Goal: Task Accomplishment & Management: Complete application form

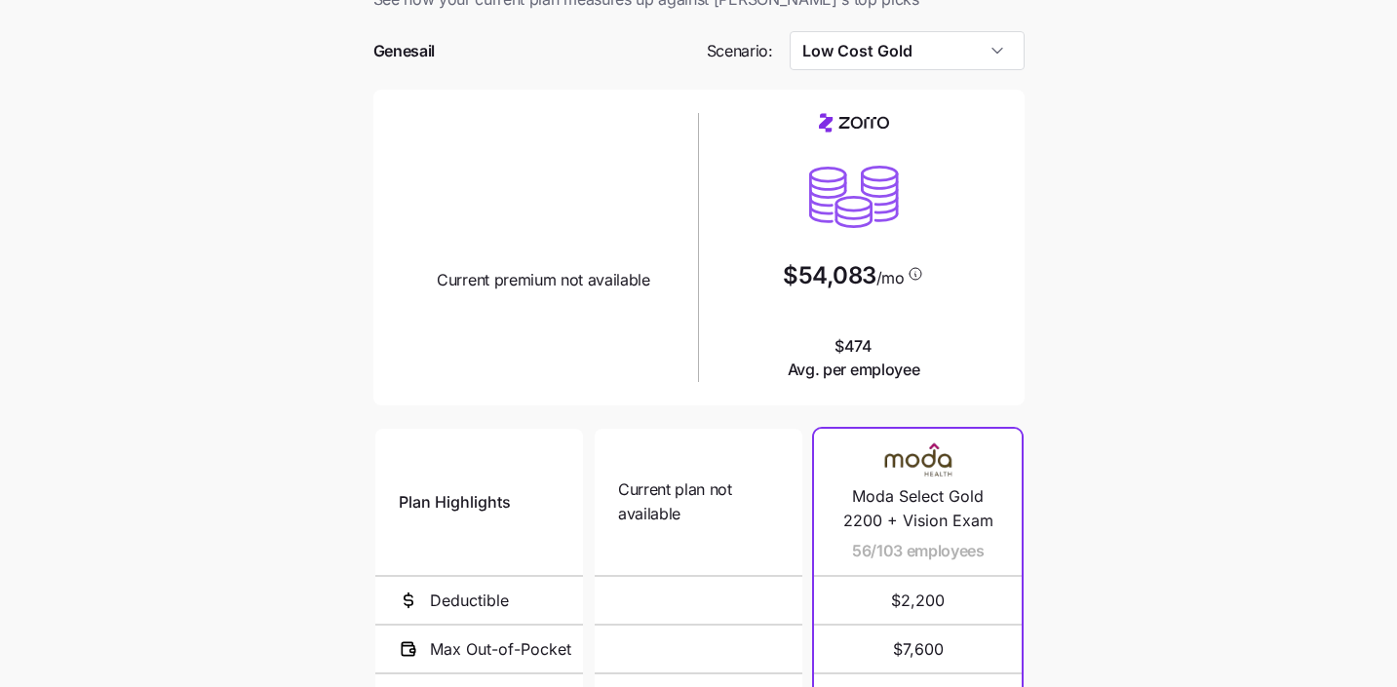
scroll to position [29, 0]
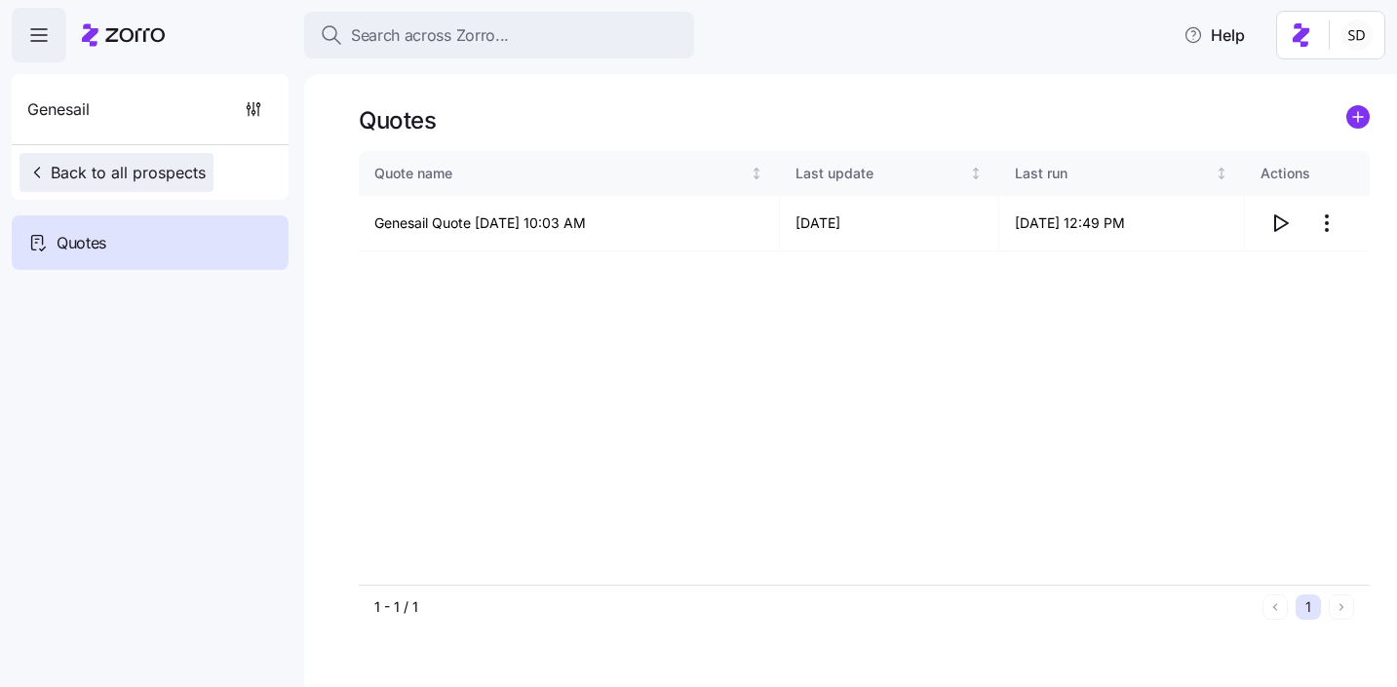
click at [93, 174] on span "Back to all prospects" at bounding box center [116, 172] width 178 height 23
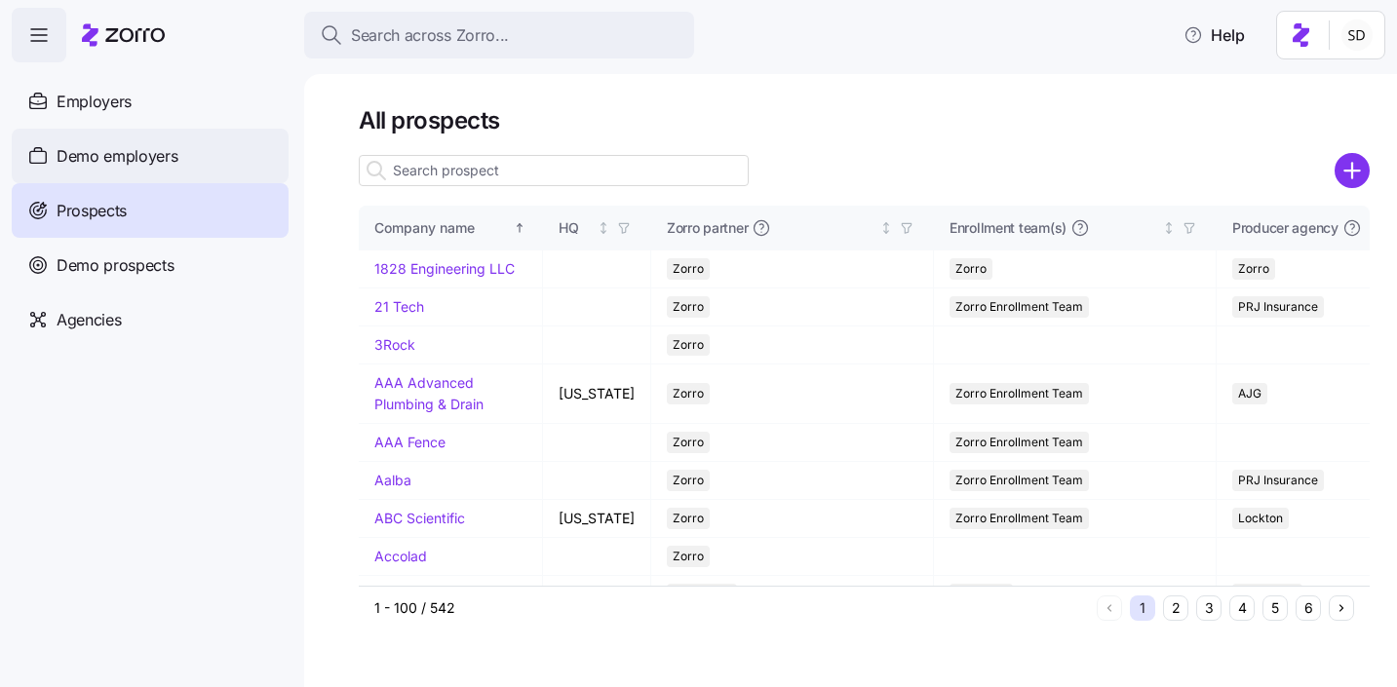
click at [63, 149] on span "Demo employers" at bounding box center [118, 156] width 122 height 24
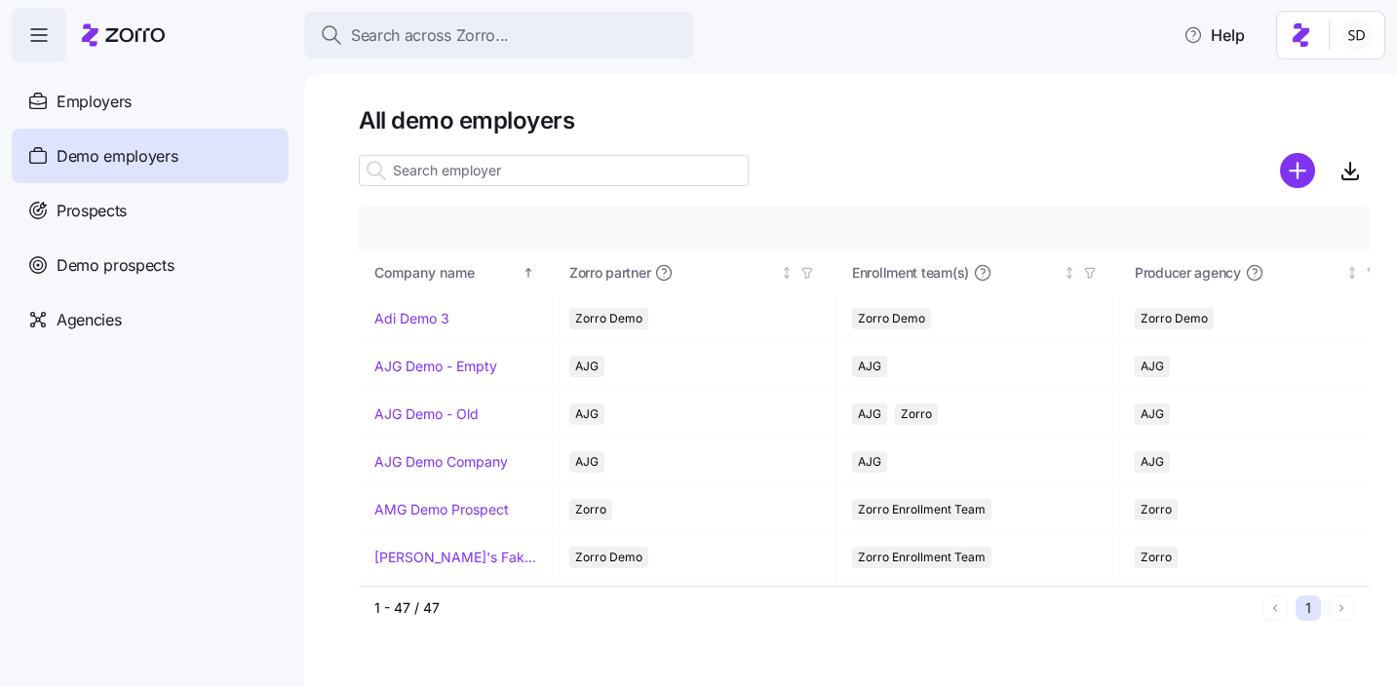
click at [421, 180] on input at bounding box center [554, 170] width 390 height 31
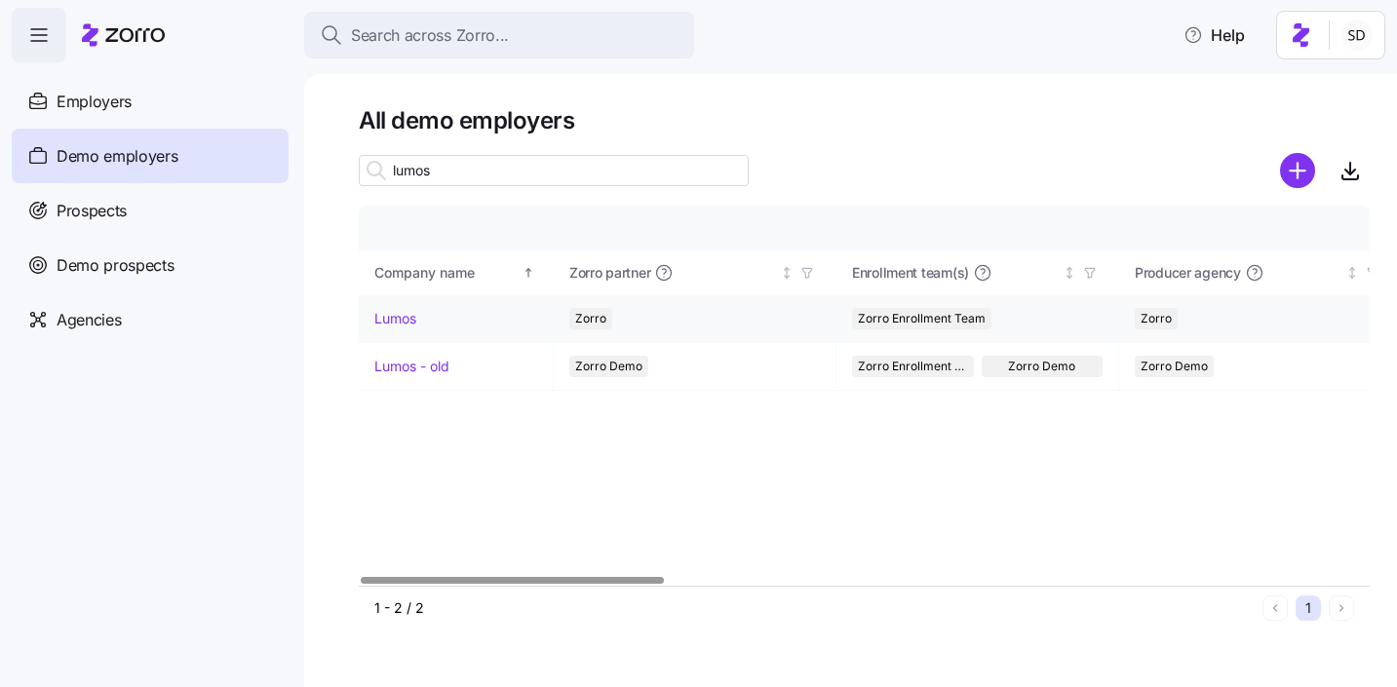
type input "lumos"
click at [380, 321] on link "Lumos" at bounding box center [395, 318] width 42 height 19
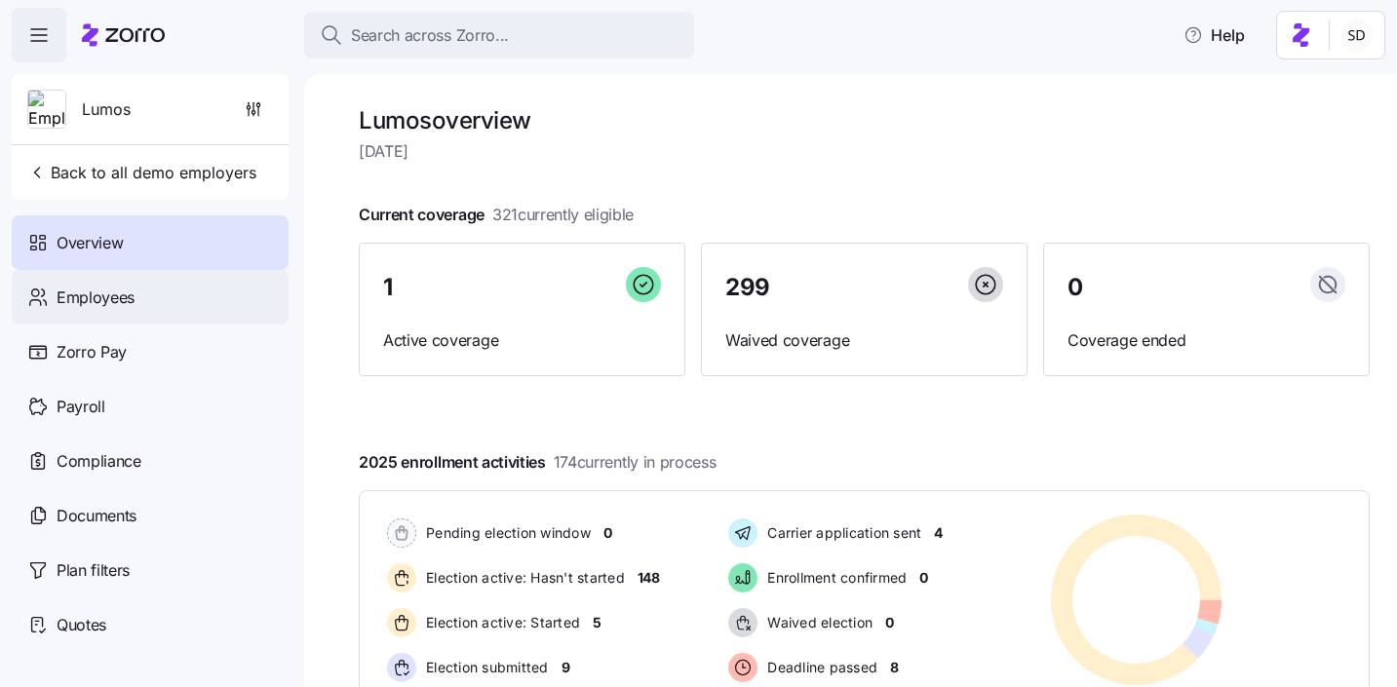
click at [74, 303] on span "Employees" at bounding box center [96, 298] width 78 height 24
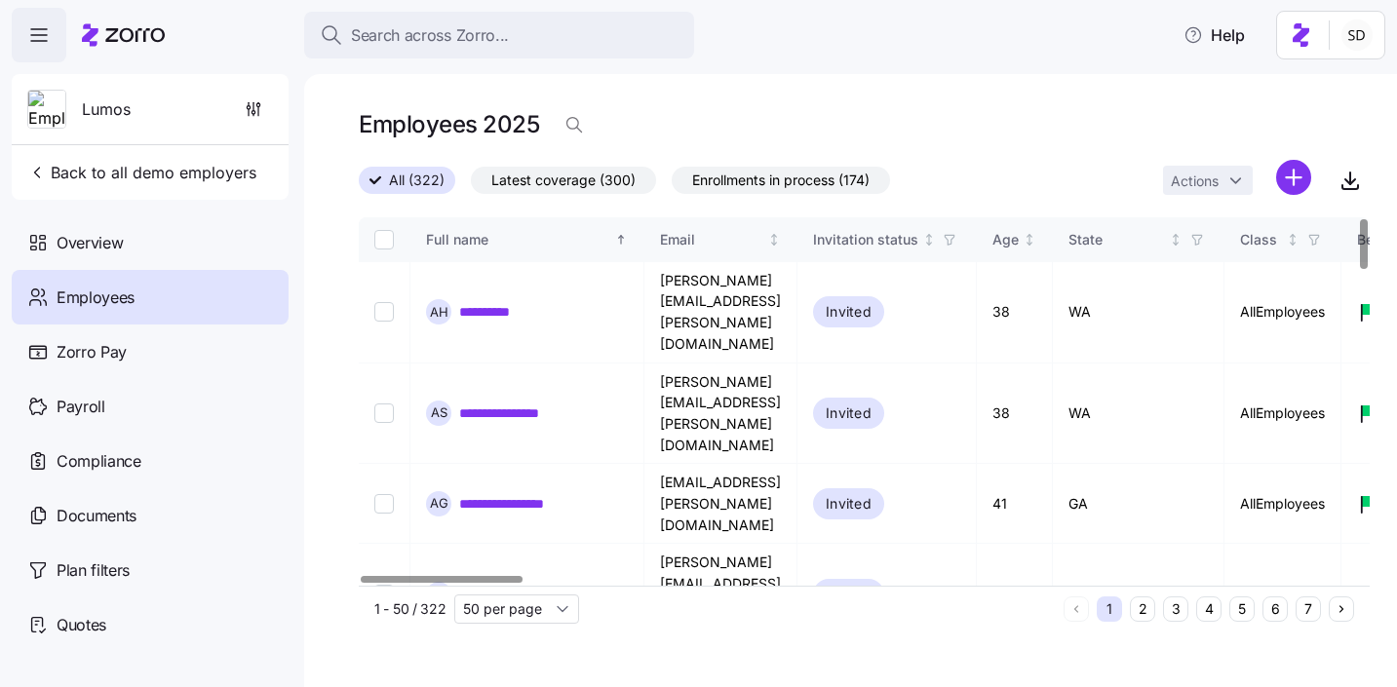
click at [1282, 610] on button "6" at bounding box center [1274, 608] width 25 height 25
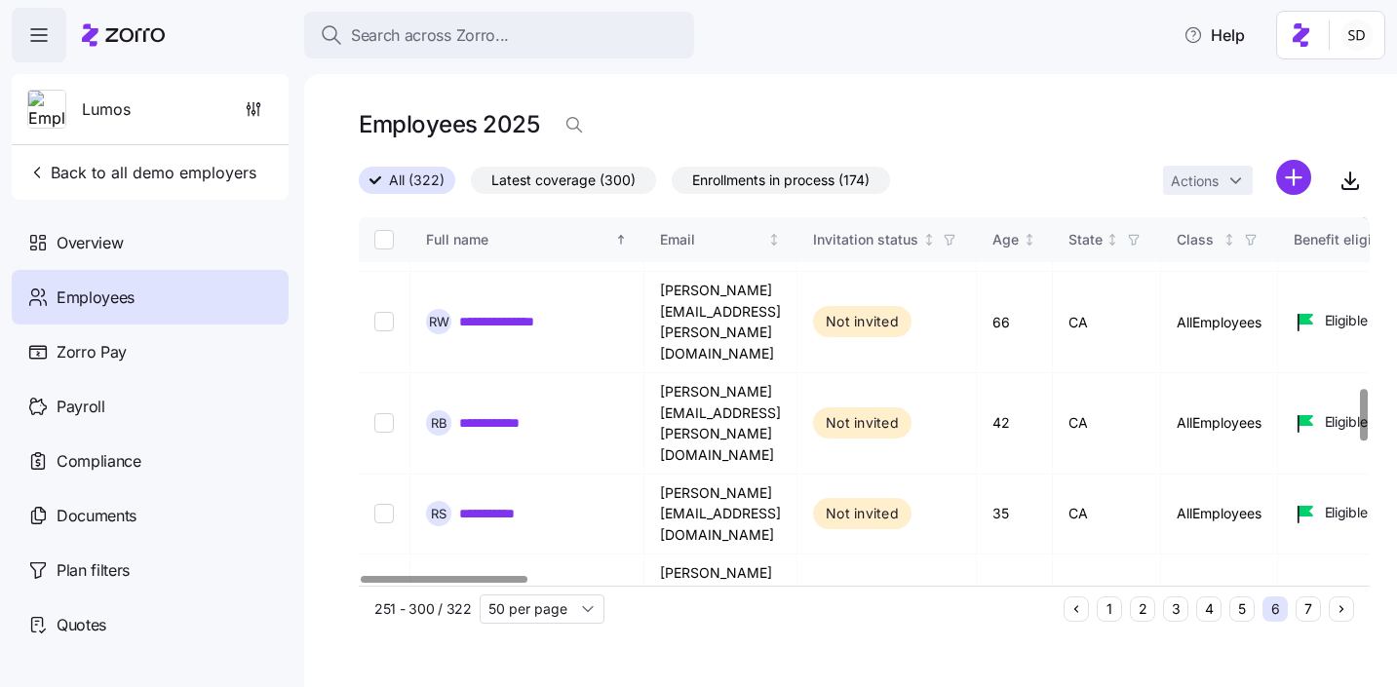
scroll to position [1225, 0]
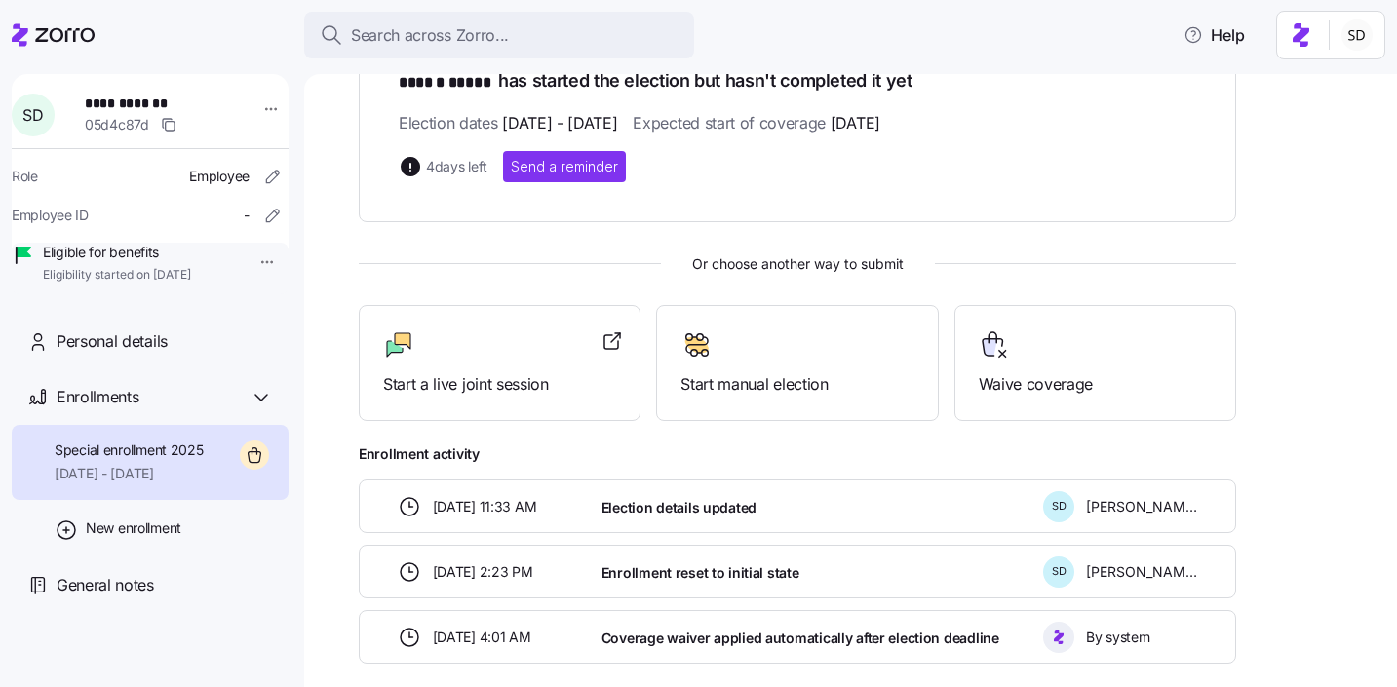
scroll to position [381, 0]
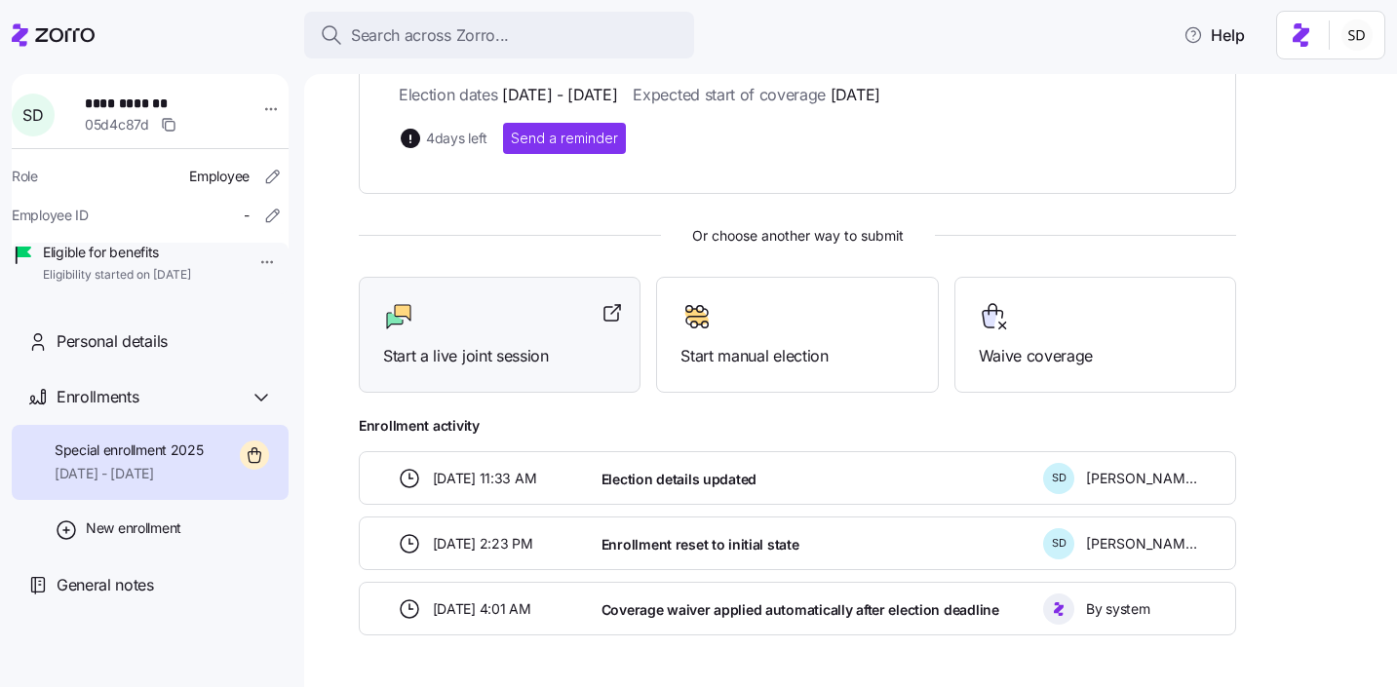
click at [467, 361] on span "Start a live joint session" at bounding box center [499, 356] width 233 height 24
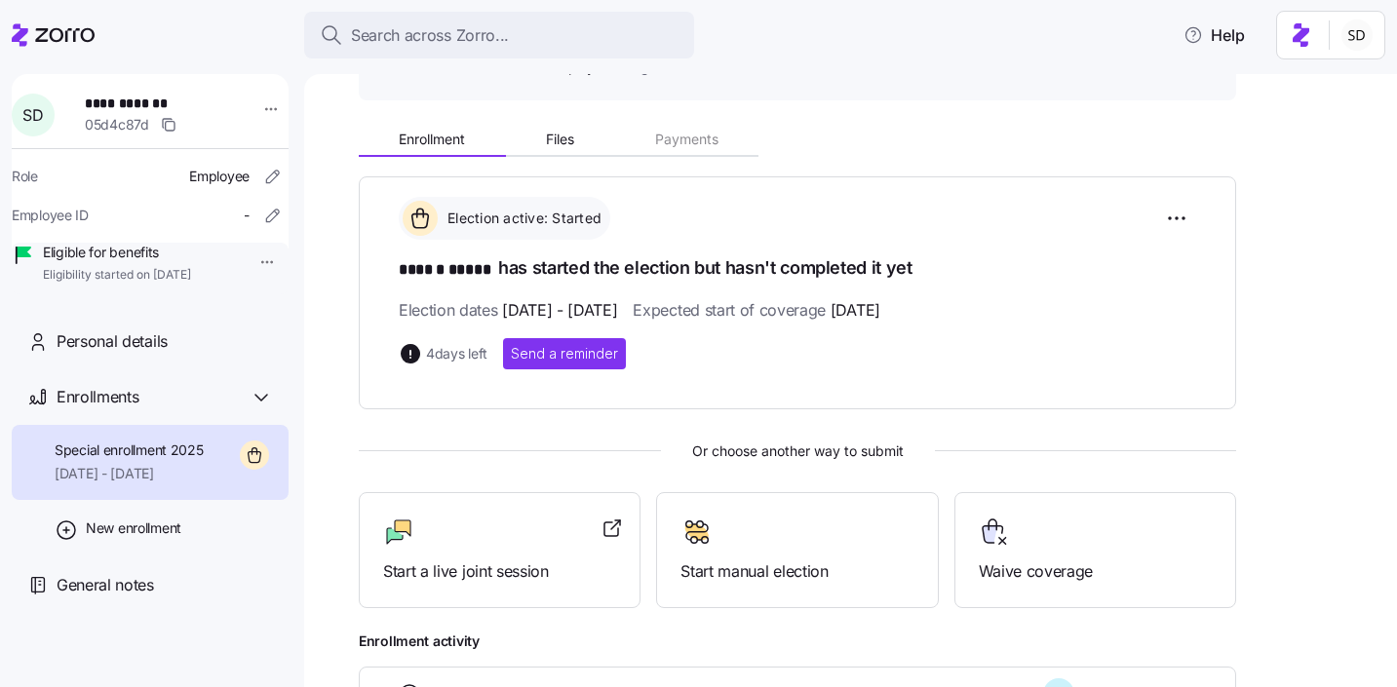
scroll to position [0, 0]
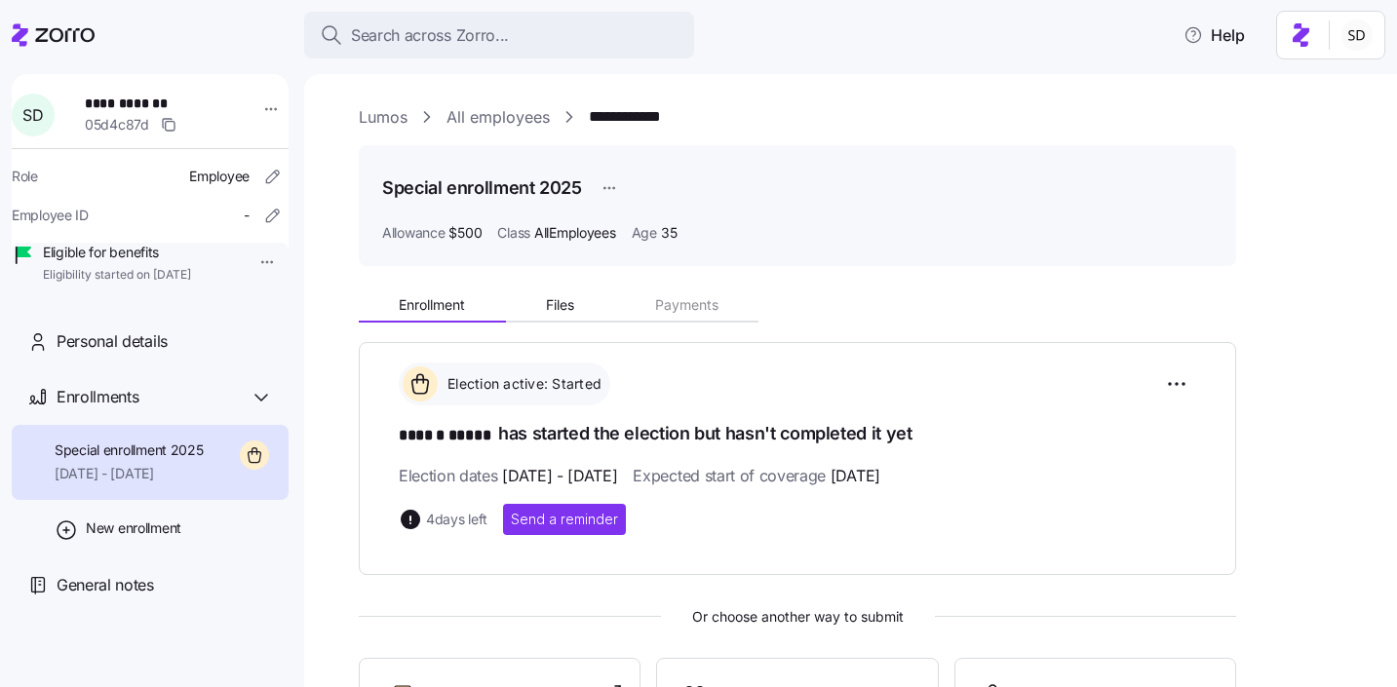
click at [386, 109] on link "Lumos" at bounding box center [383, 117] width 49 height 24
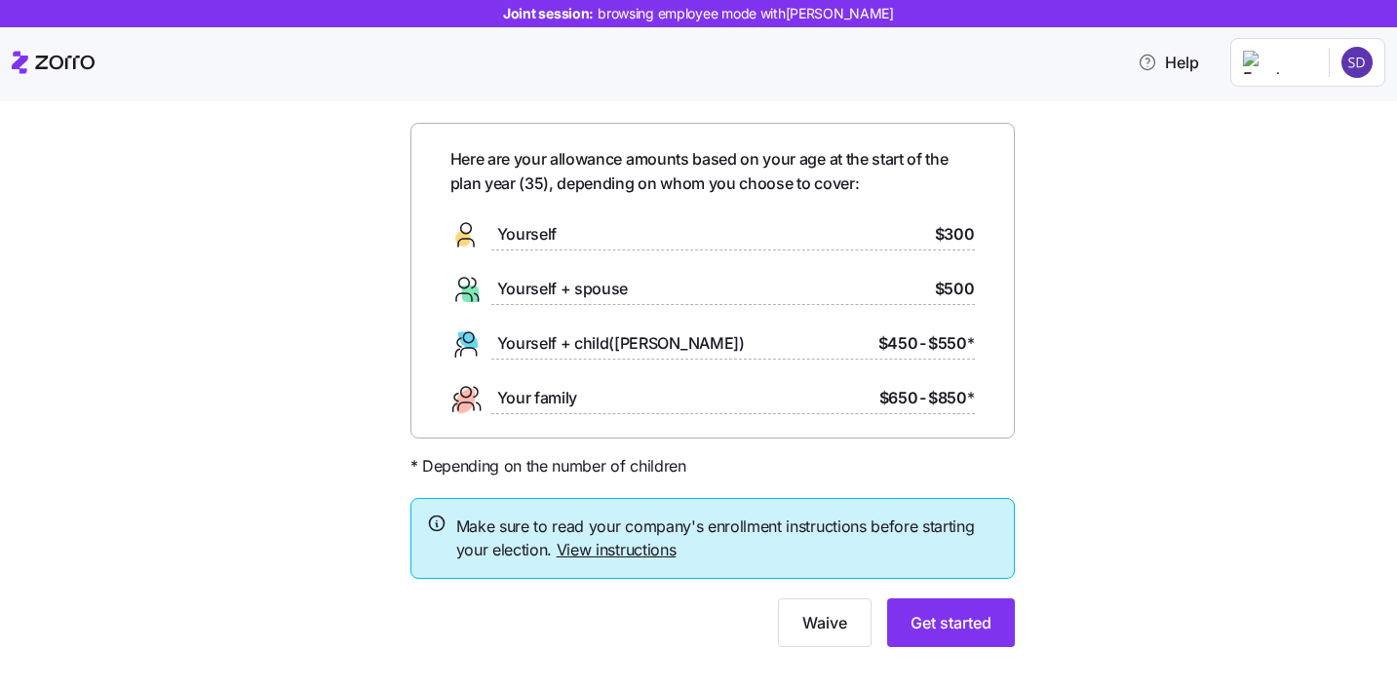
scroll to position [66, 0]
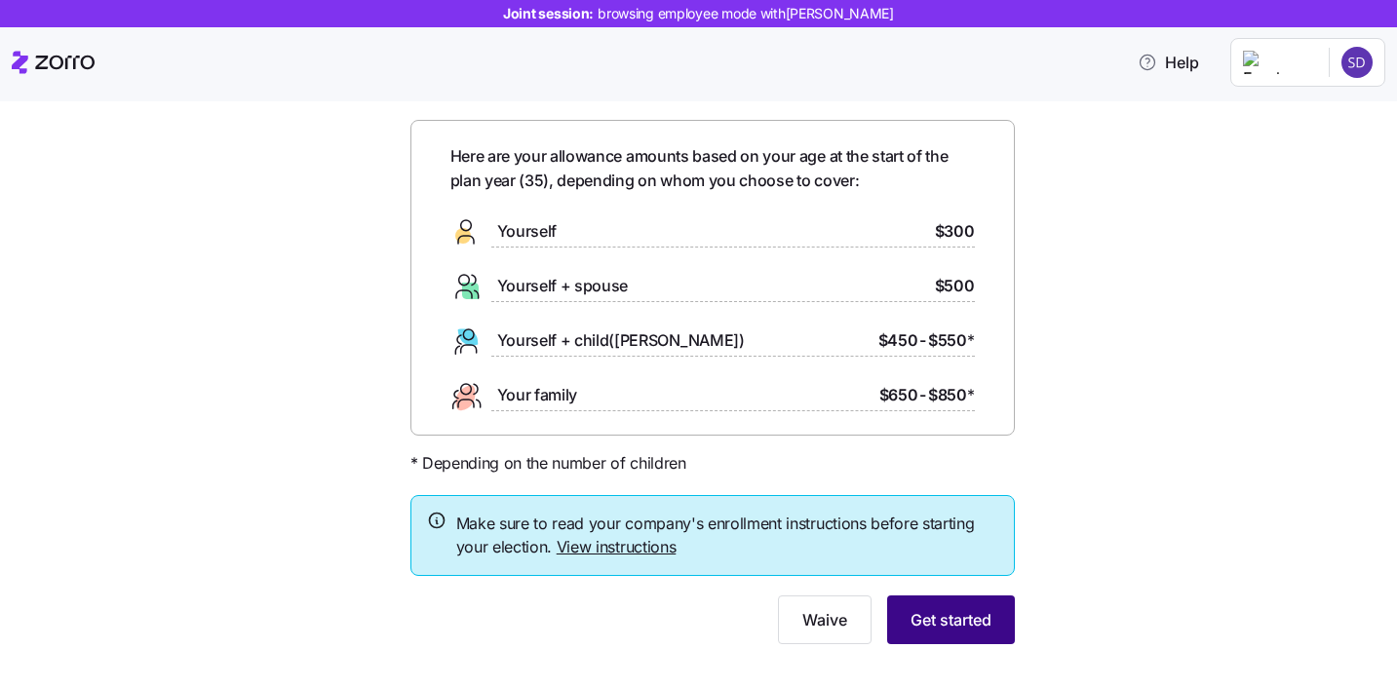
click at [925, 600] on button "Get started" at bounding box center [951, 619] width 128 height 49
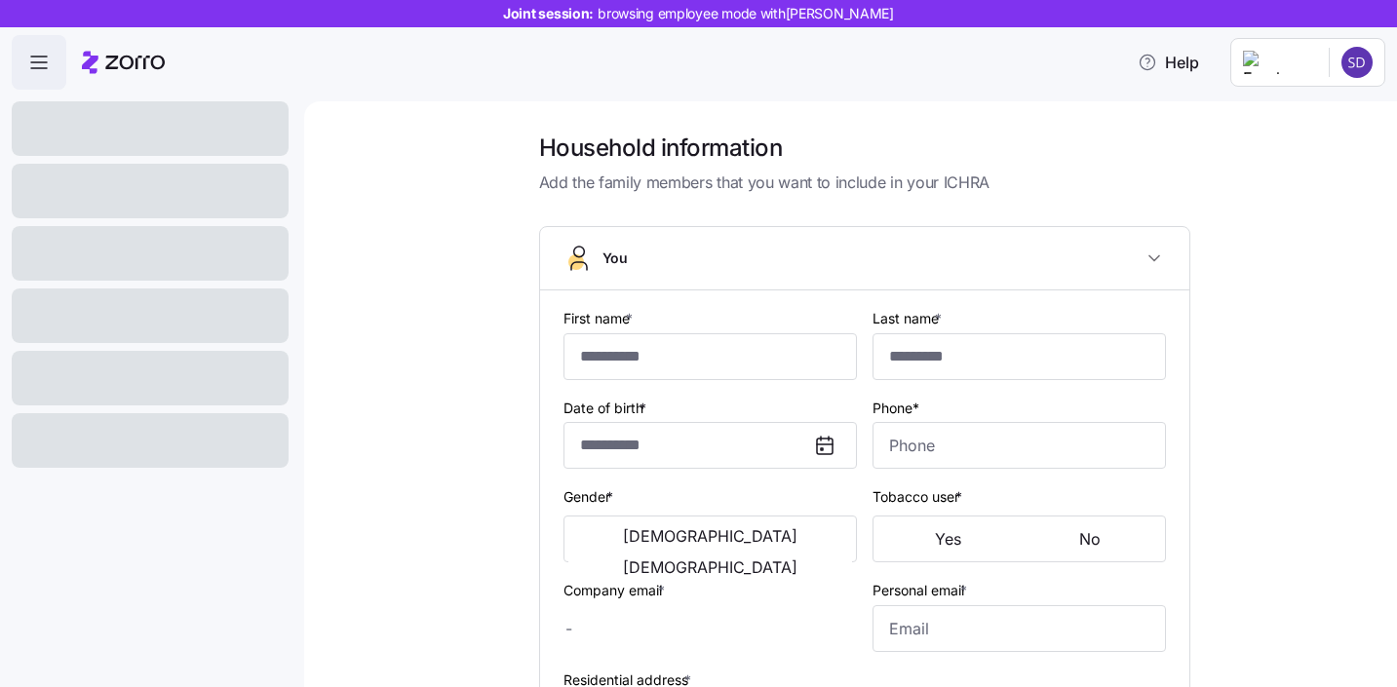
type input "******"
type input "*****"
type input "[PERSON_NAME][EMAIL_ADDRESS][DOMAIN_NAME]"
type input "[EMAIL_ADDRESS][DOMAIN_NAME]"
type input "**********"
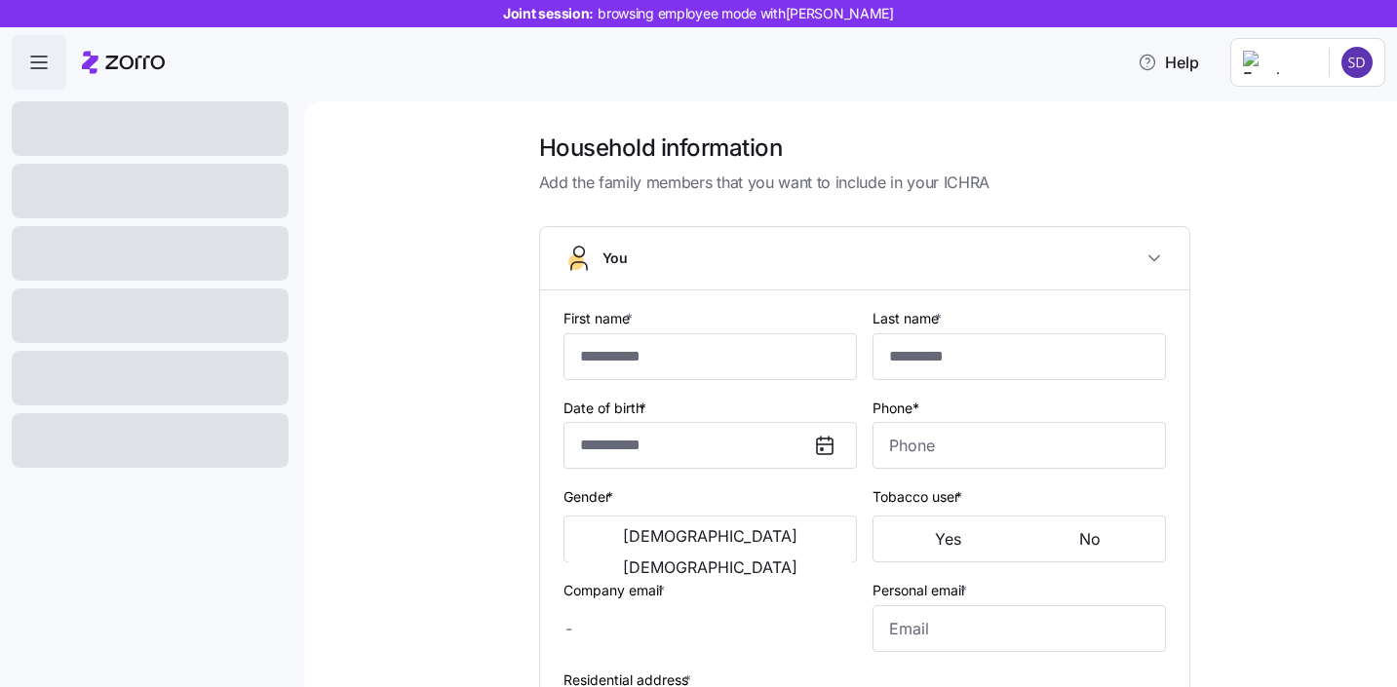
checkbox input "true"
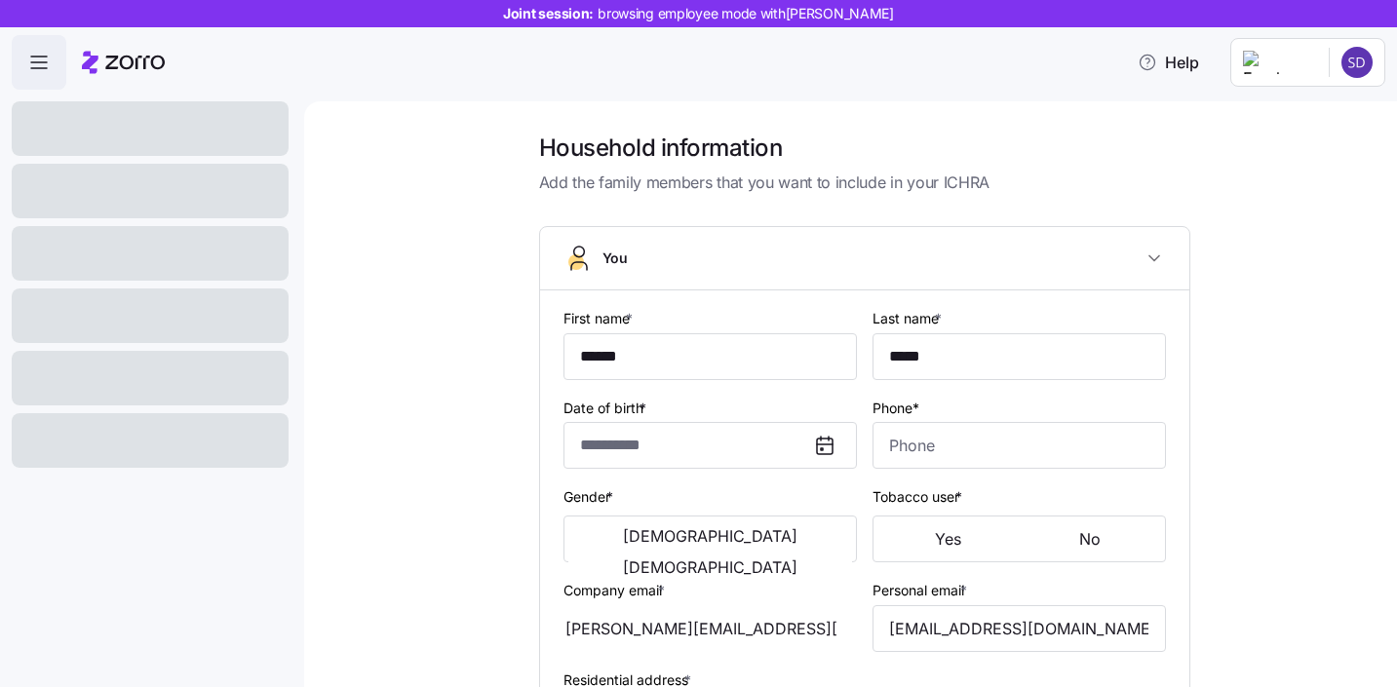
type input "**********"
type input "[PHONE_NUMBER]"
type input "[DEMOGRAPHIC_DATA] citizen"
type input "Married"
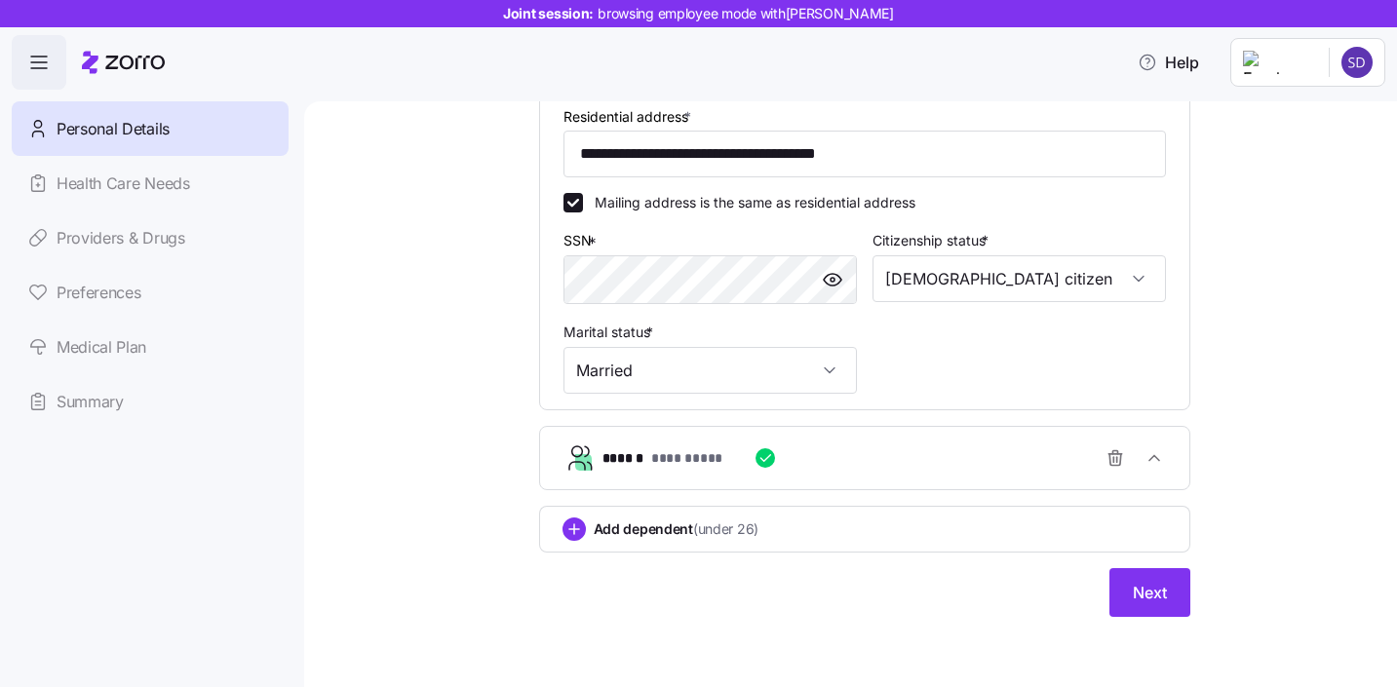
scroll to position [566, 0]
click at [1110, 591] on button "Next" at bounding box center [1149, 592] width 81 height 49
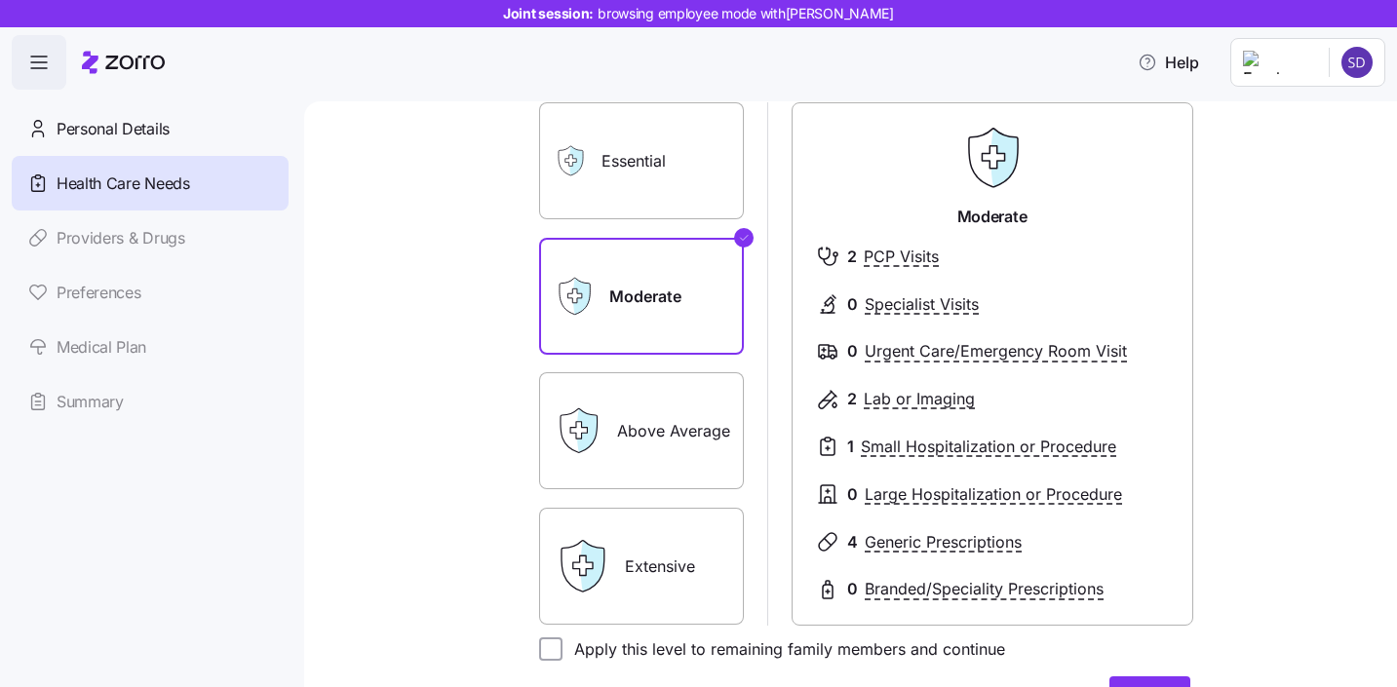
scroll to position [153, 0]
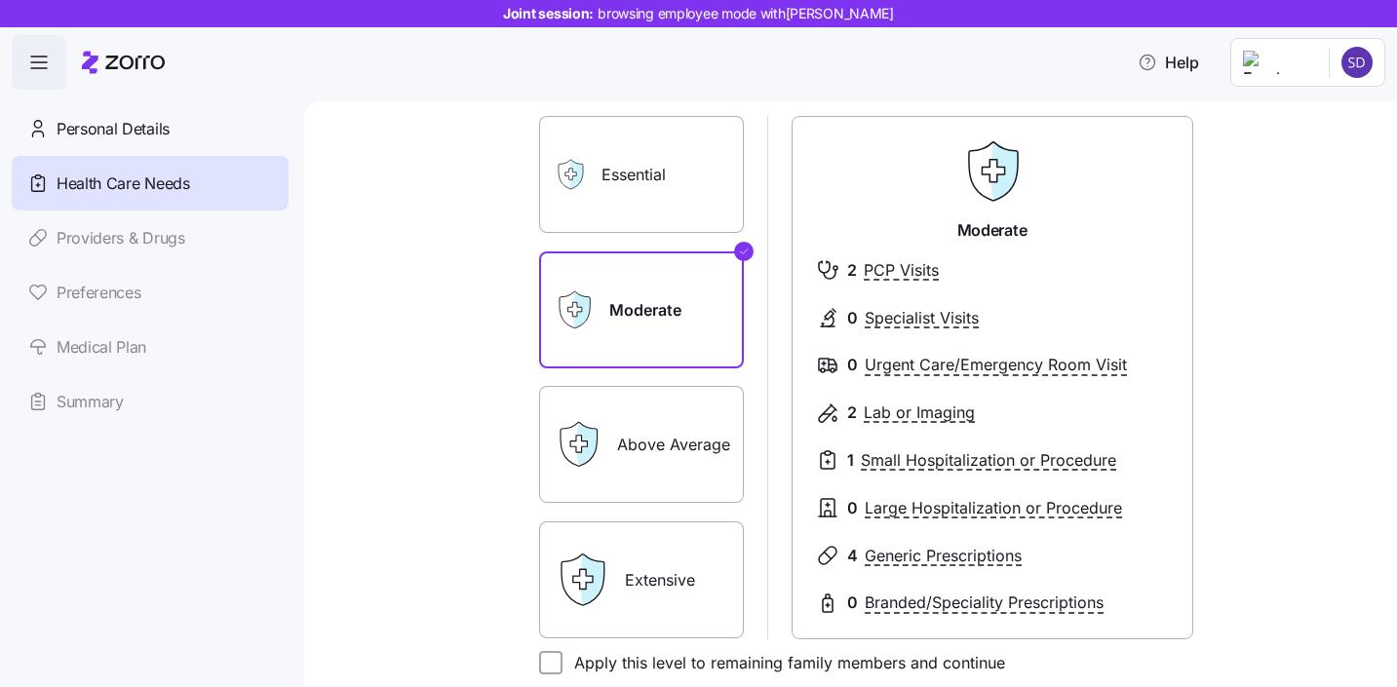
click at [669, 179] on label "Essential" at bounding box center [641, 174] width 205 height 117
click at [0, 0] on input "Essential" at bounding box center [0, 0] width 0 height 0
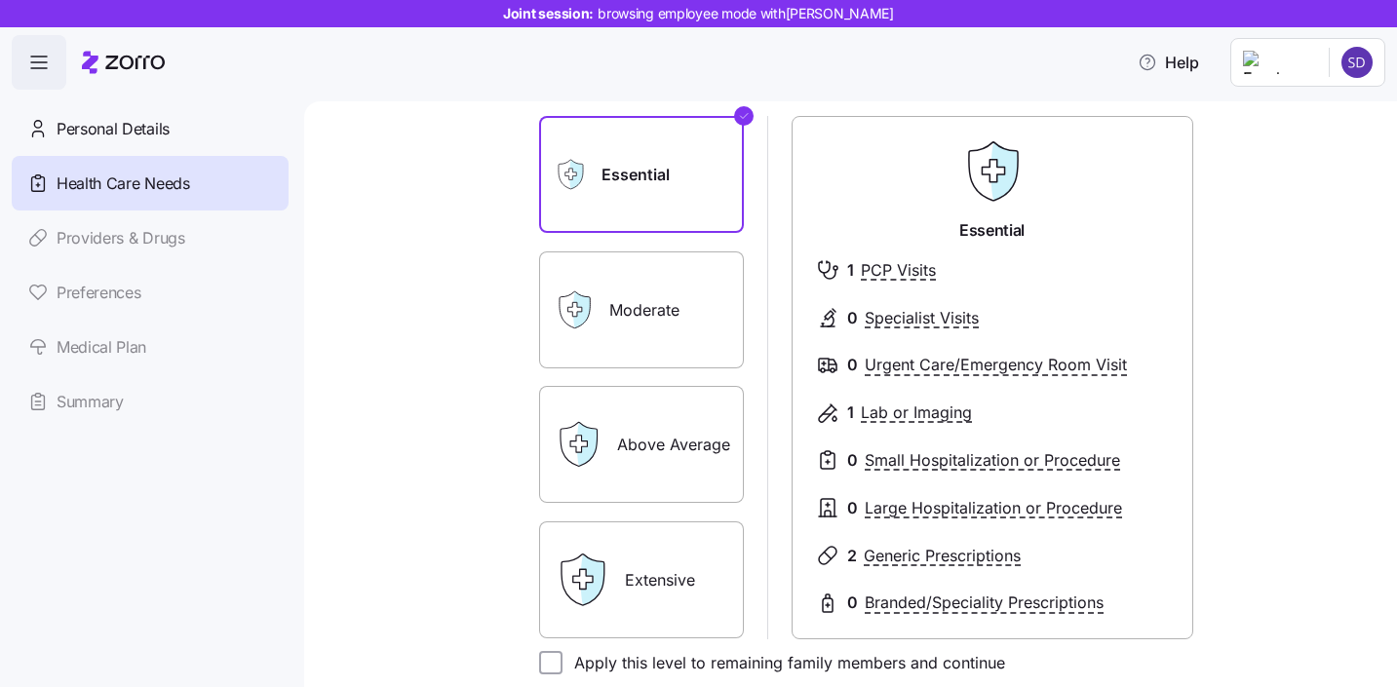
click at [642, 571] on label "Extensive" at bounding box center [641, 579] width 205 height 117
click at [0, 0] on input "Extensive" at bounding box center [0, 0] width 0 height 0
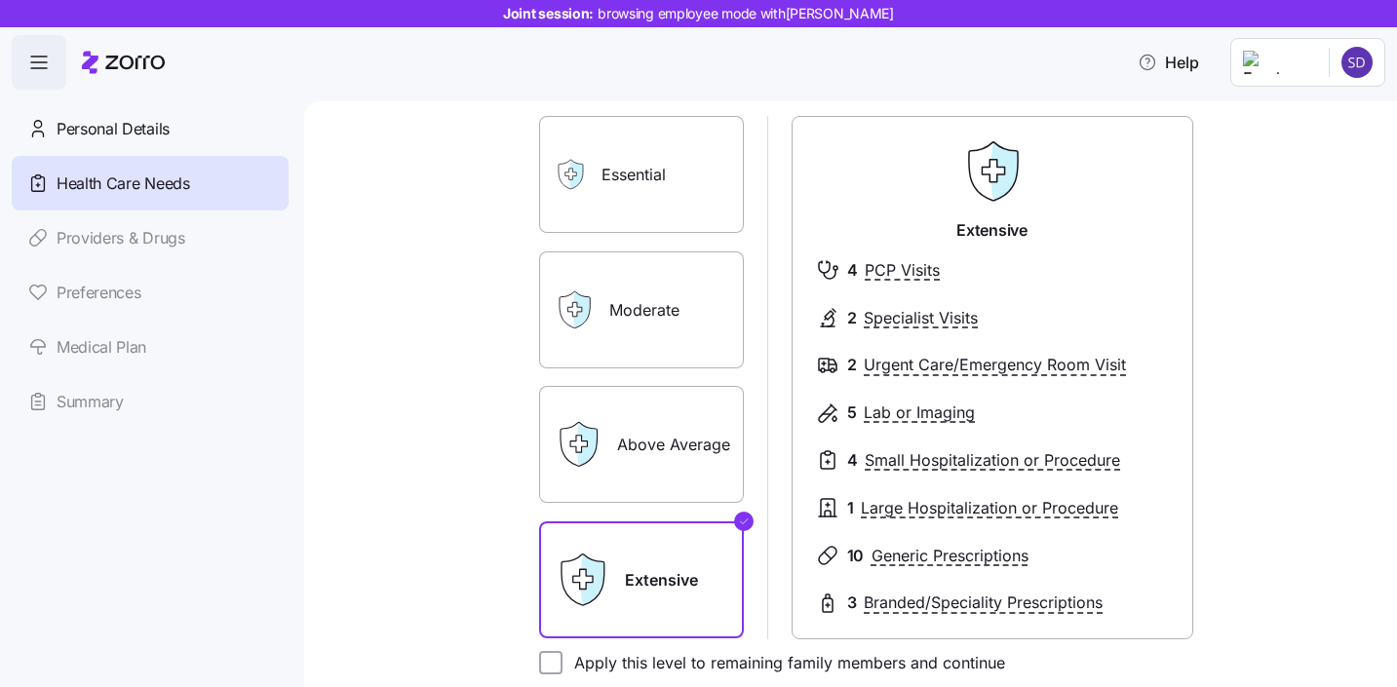
click at [676, 337] on label "Moderate" at bounding box center [641, 309] width 205 height 117
click at [0, 0] on input "Moderate" at bounding box center [0, 0] width 0 height 0
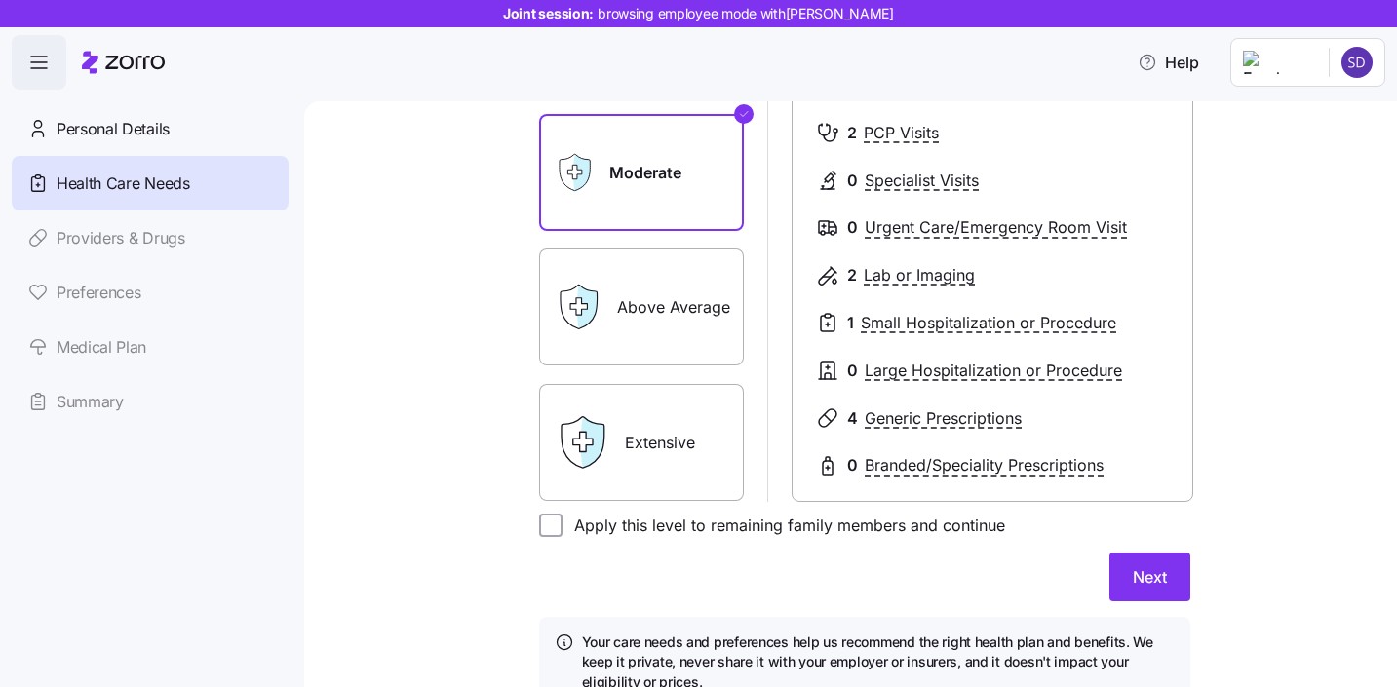
scroll to position [291, 0]
click at [1114, 584] on button "Next" at bounding box center [1149, 576] width 81 height 49
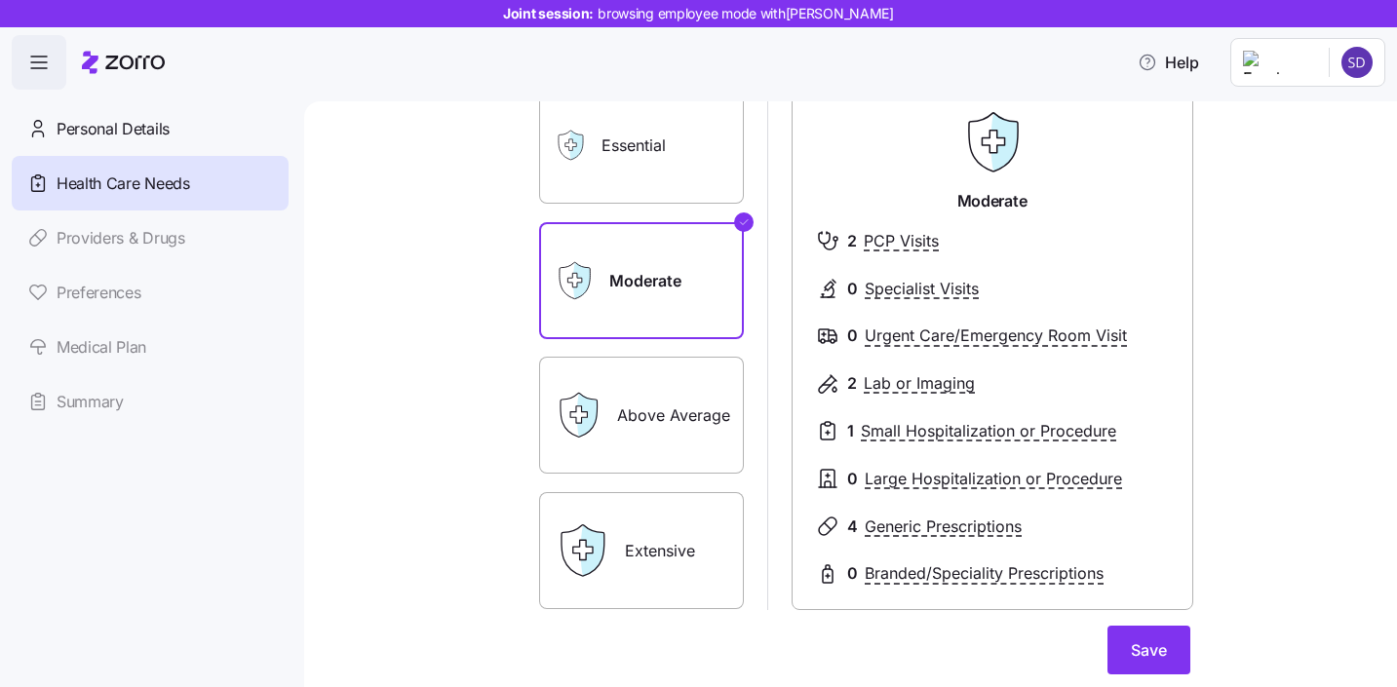
scroll to position [181, 0]
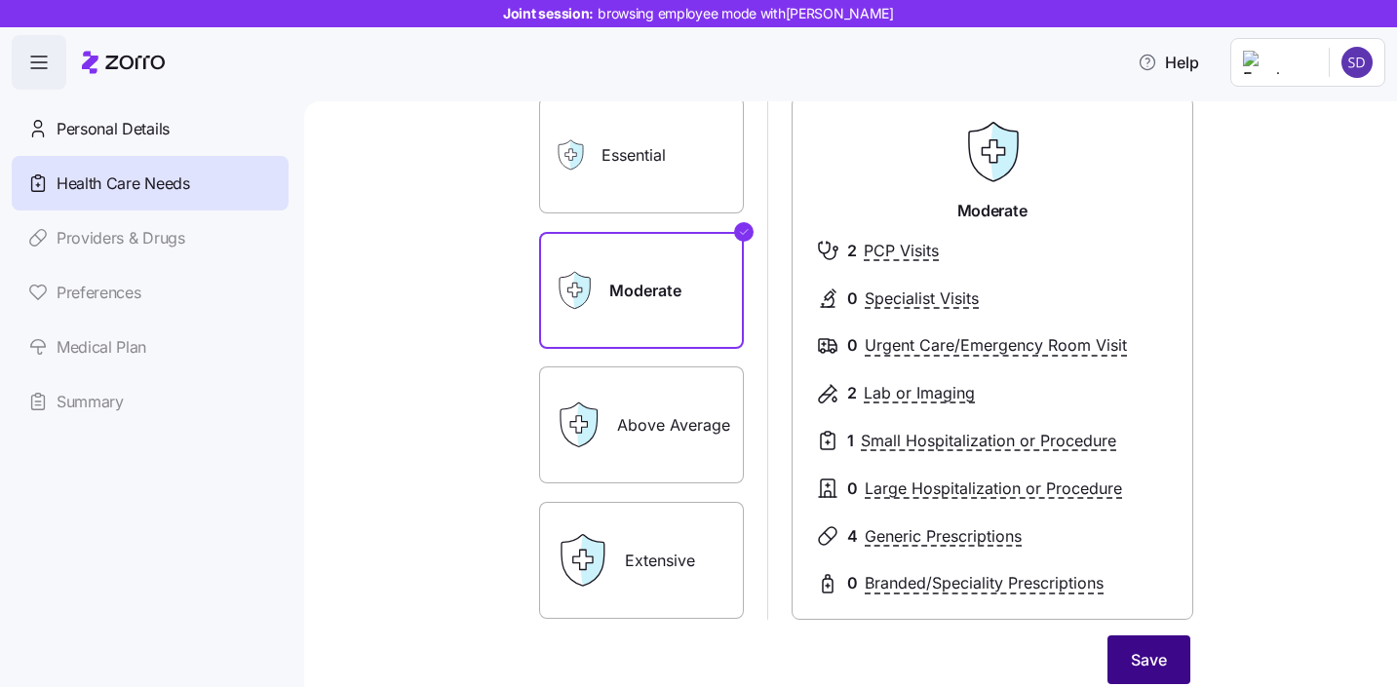
click at [1147, 668] on span "Save" at bounding box center [1148, 659] width 36 height 23
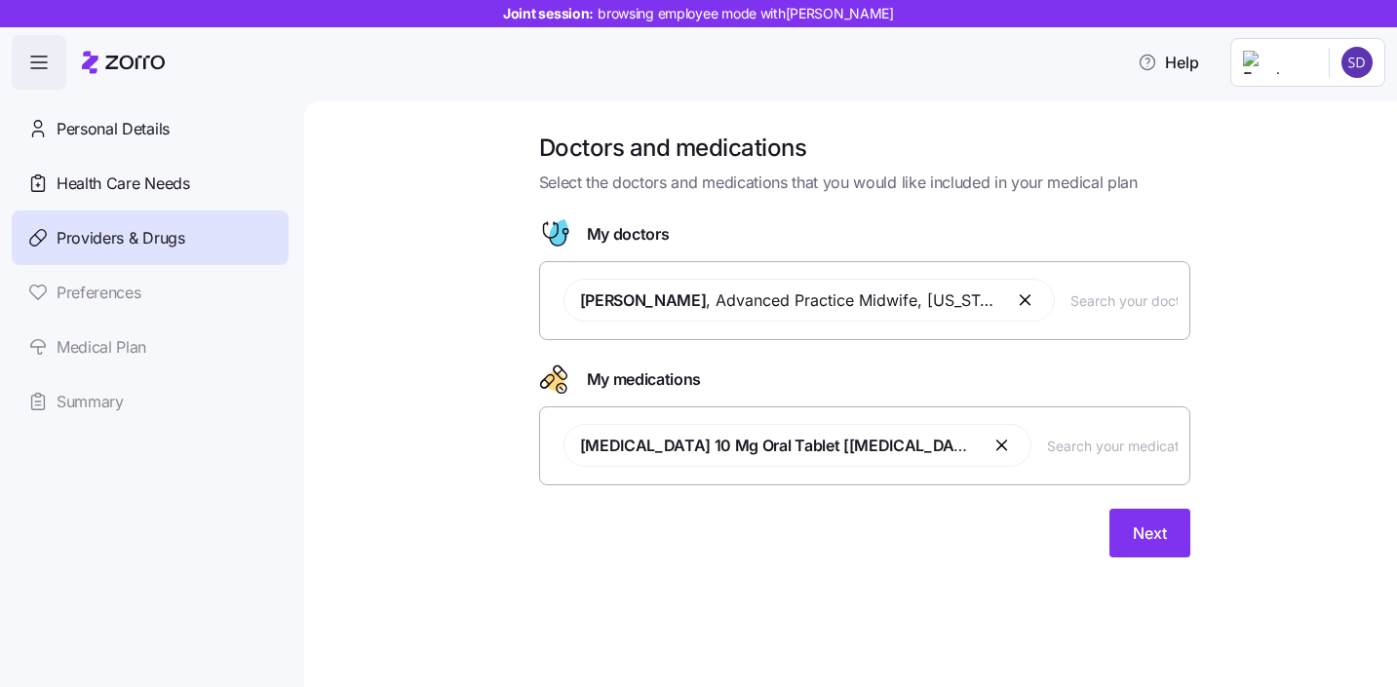
click at [1073, 310] on input "text" at bounding box center [1123, 299] width 107 height 21
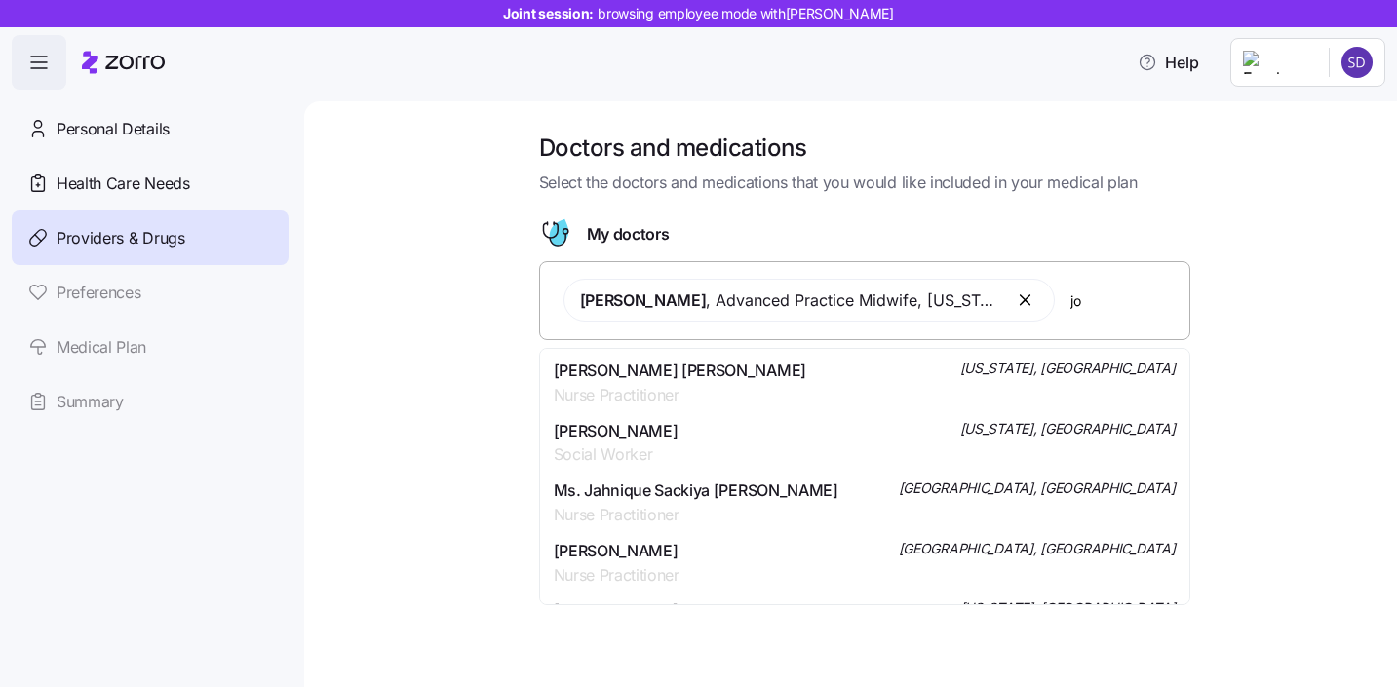
type input "j"
click at [449, 463] on div "Doctors and medications Select the doctors and medications that you would like …" at bounding box center [864, 357] width 1011 height 448
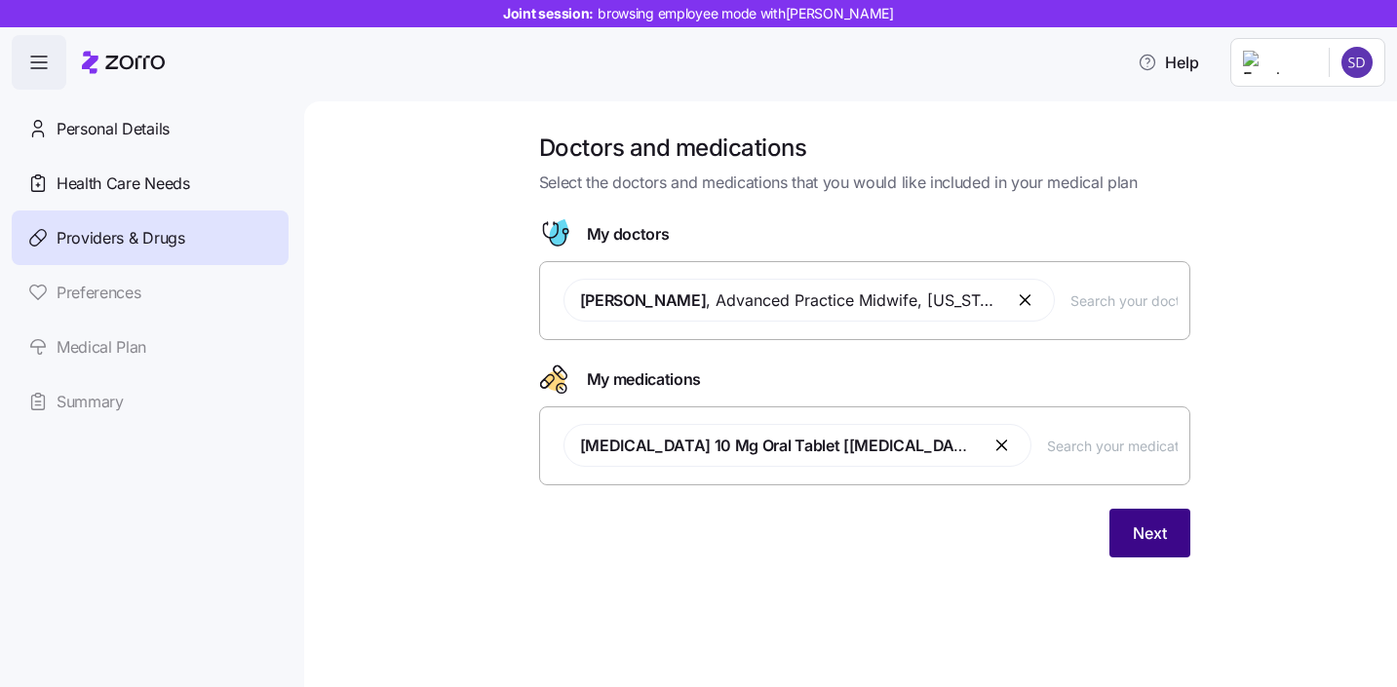
click at [1136, 537] on span "Next" at bounding box center [1149, 532] width 34 height 23
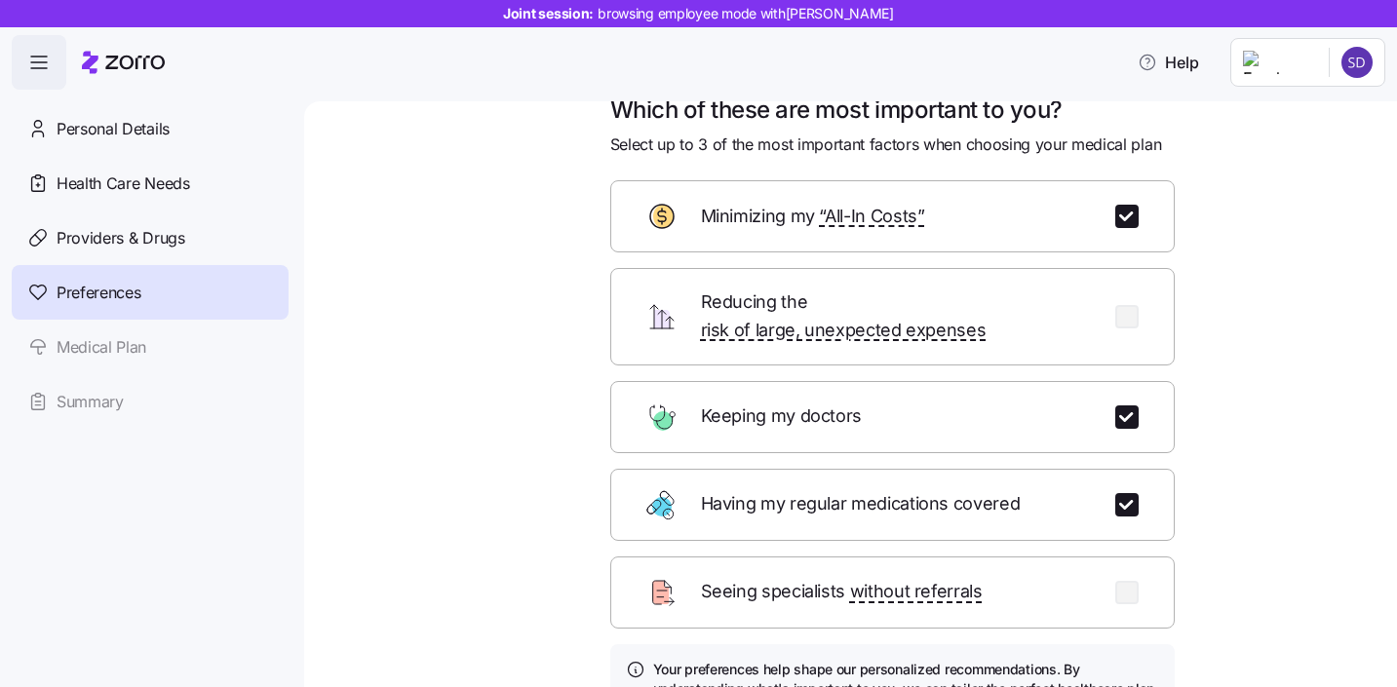
scroll to position [162, 0]
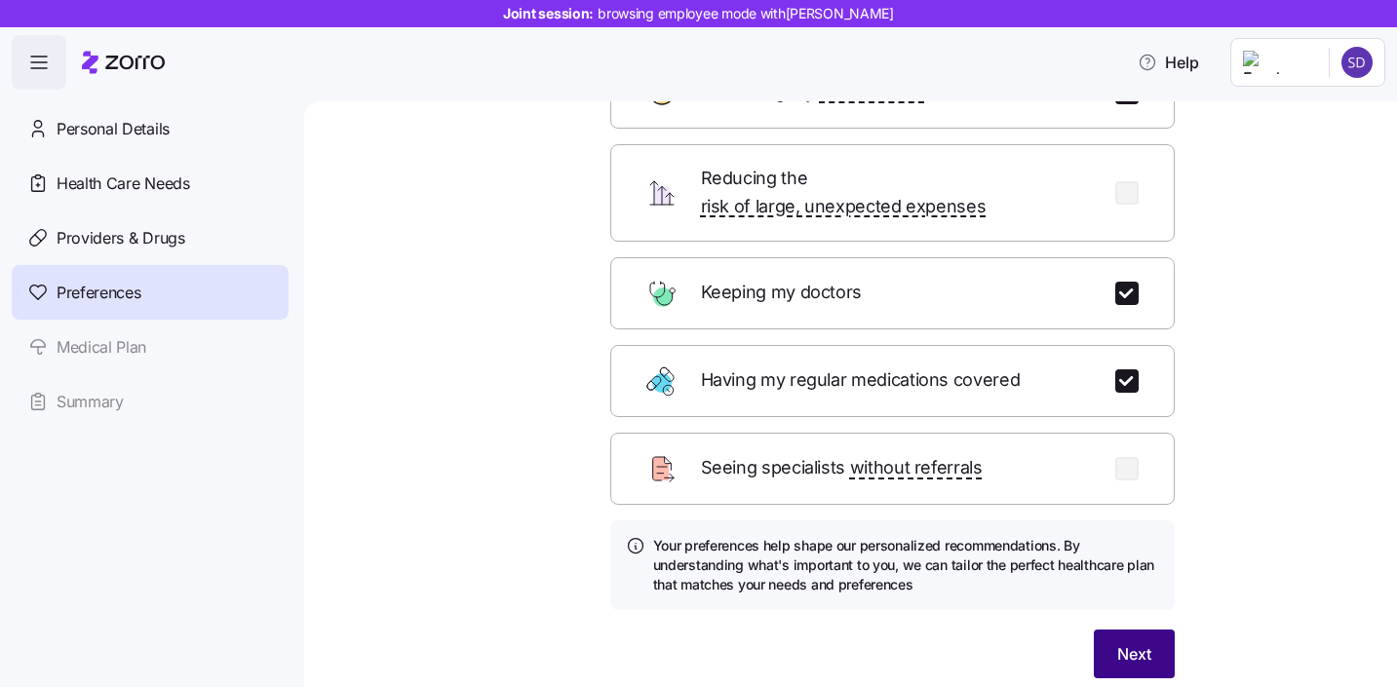
click at [1130, 642] on span "Next" at bounding box center [1134, 653] width 34 height 23
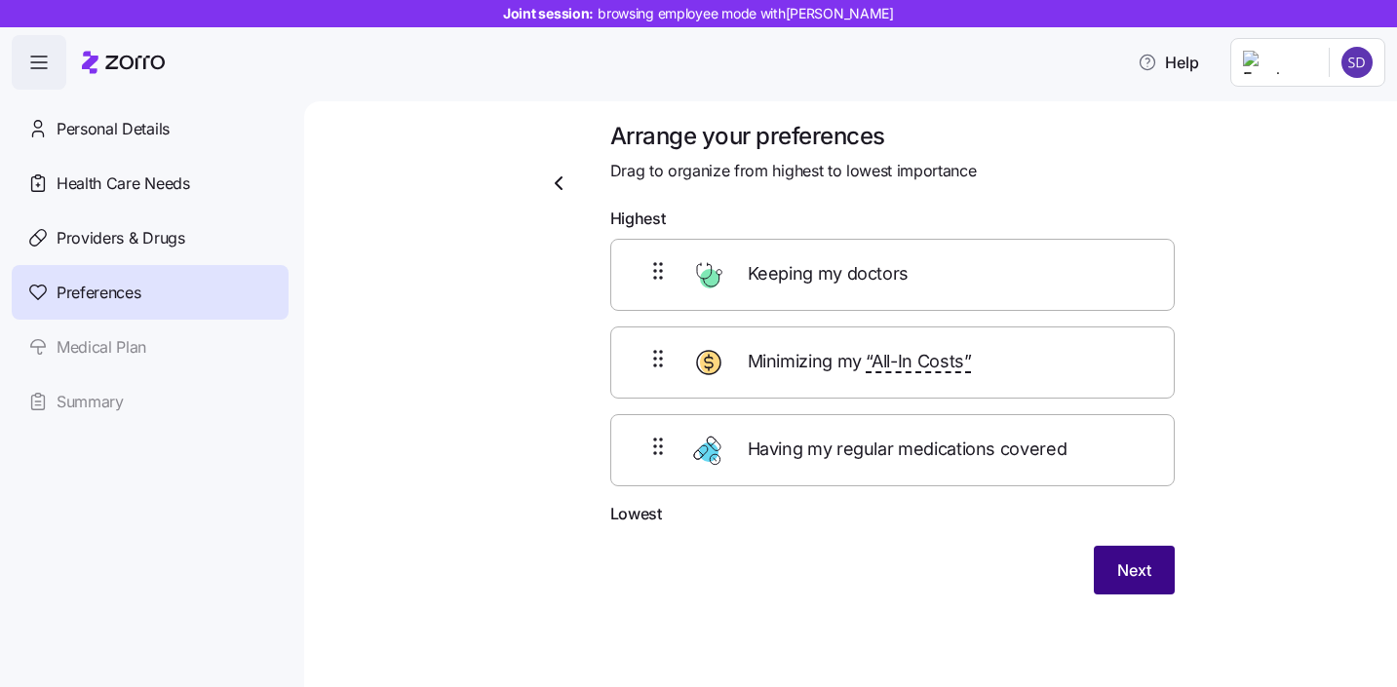
click at [1113, 579] on button "Next" at bounding box center [1133, 570] width 81 height 49
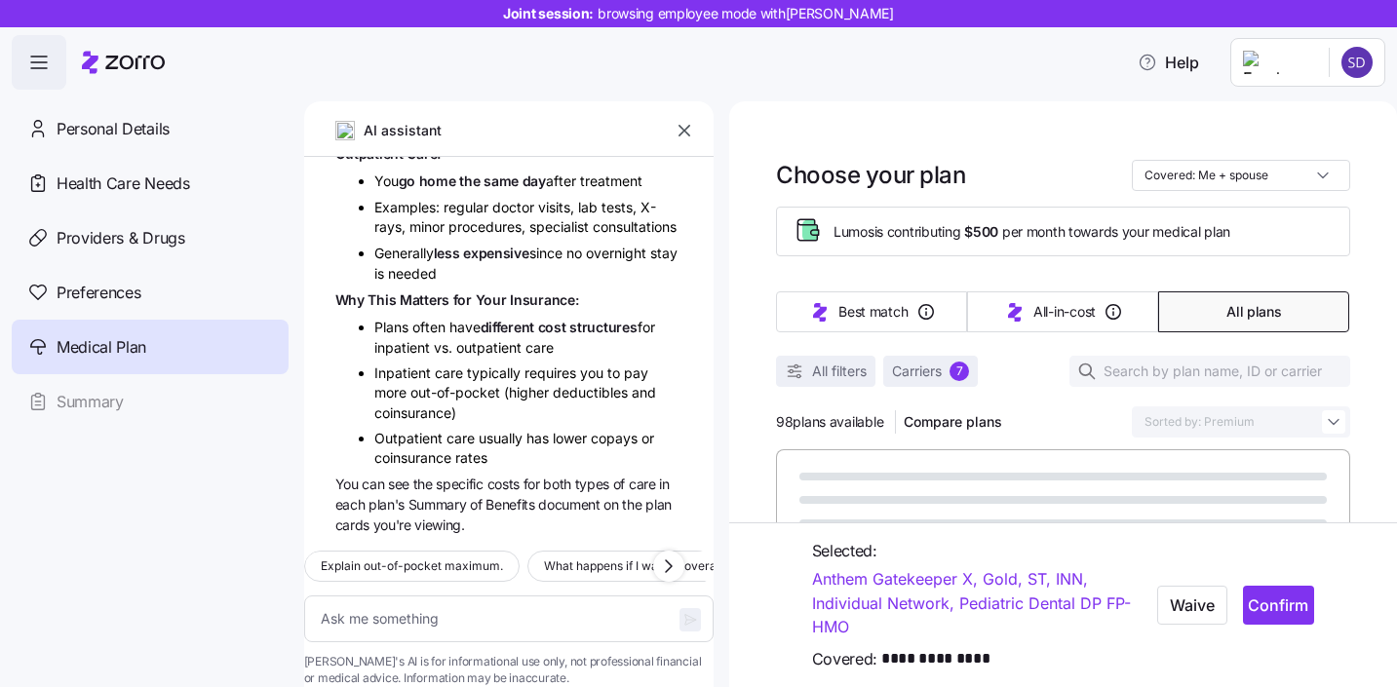
scroll to position [3999, 0]
type textarea "x"
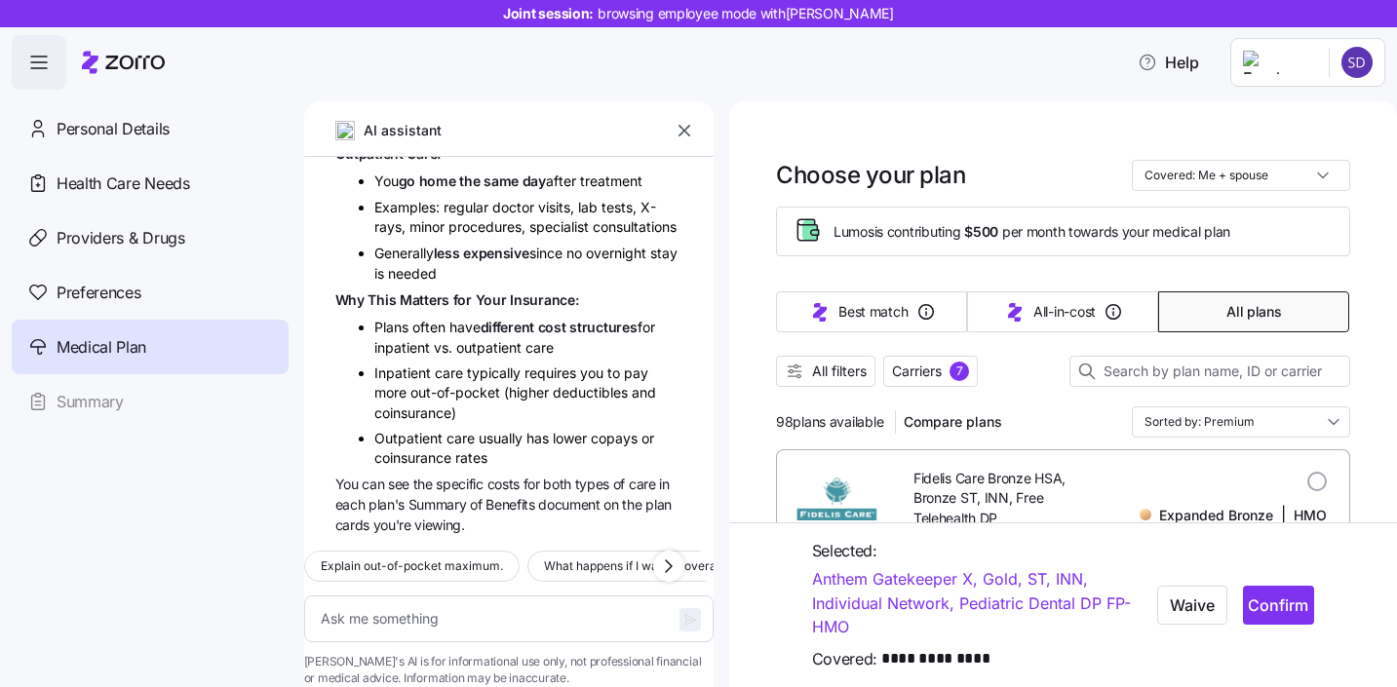
click at [680, 134] on icon "button" at bounding box center [683, 130] width 19 height 19
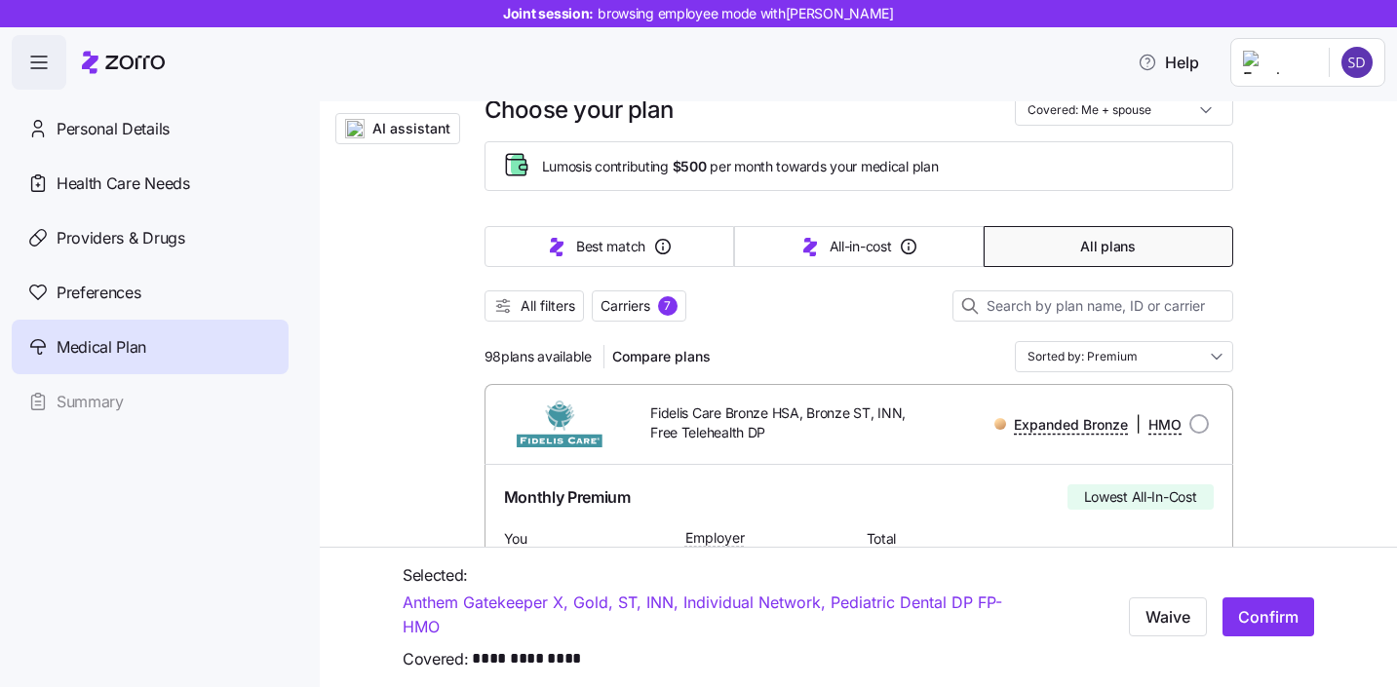
scroll to position [85, 0]
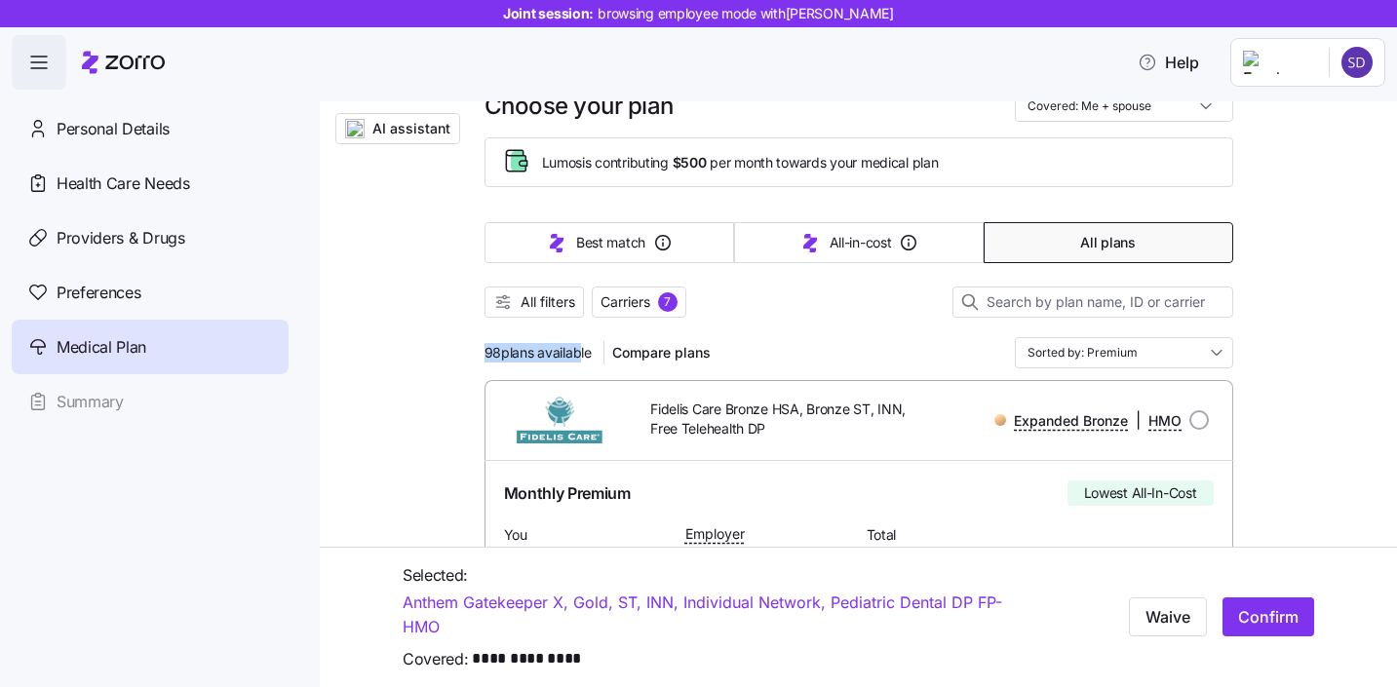
drag, startPoint x: 481, startPoint y: 350, endPoint x: 573, endPoint y: 345, distance: 91.7
click at [771, 350] on div "98 plans available Compare plans Sorted by: Premium" at bounding box center [858, 352] width 748 height 31
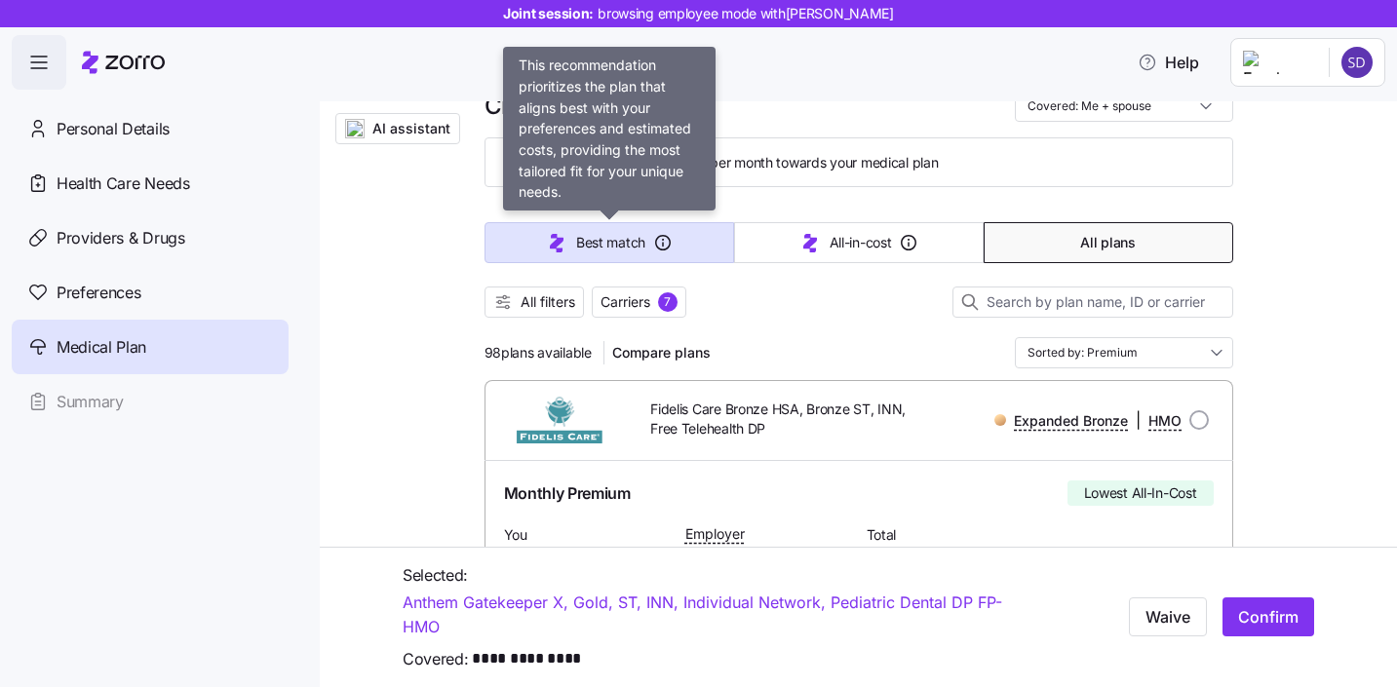
click at [593, 247] on span "Best match" at bounding box center [610, 242] width 69 height 19
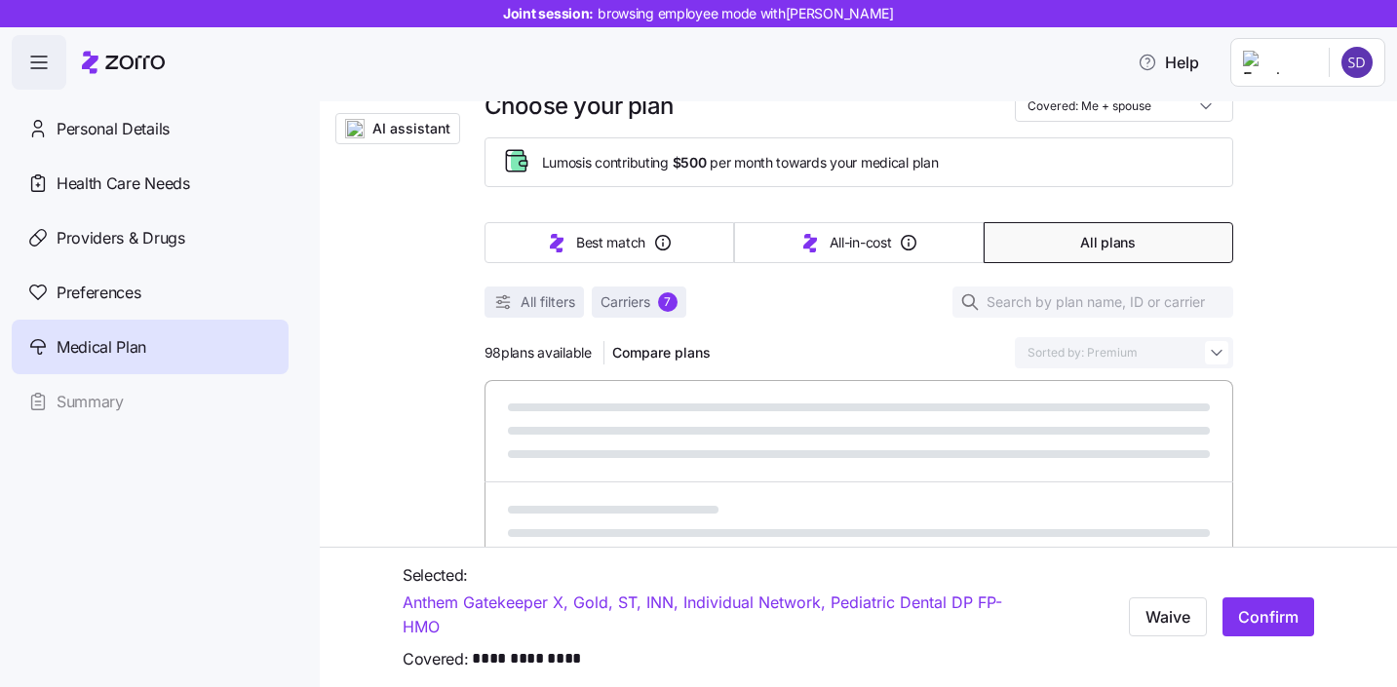
type input "Sorted by: Best match"
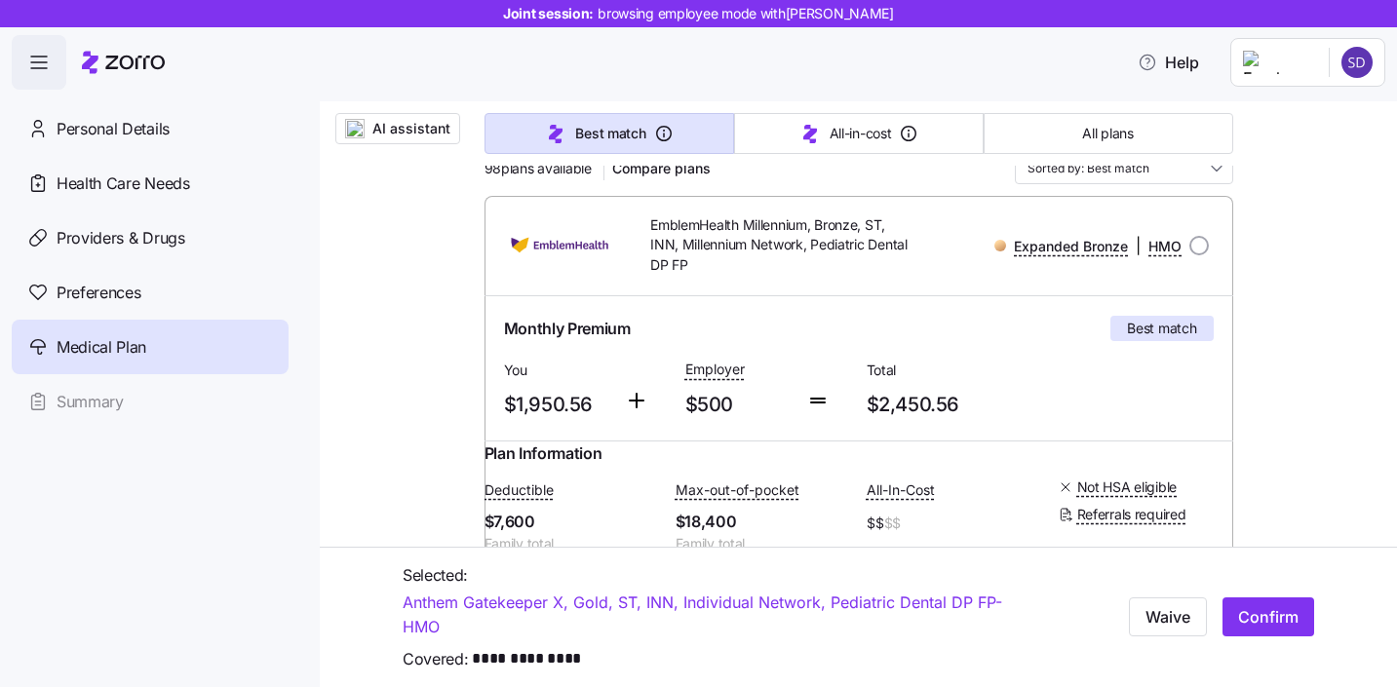
scroll to position [282, 0]
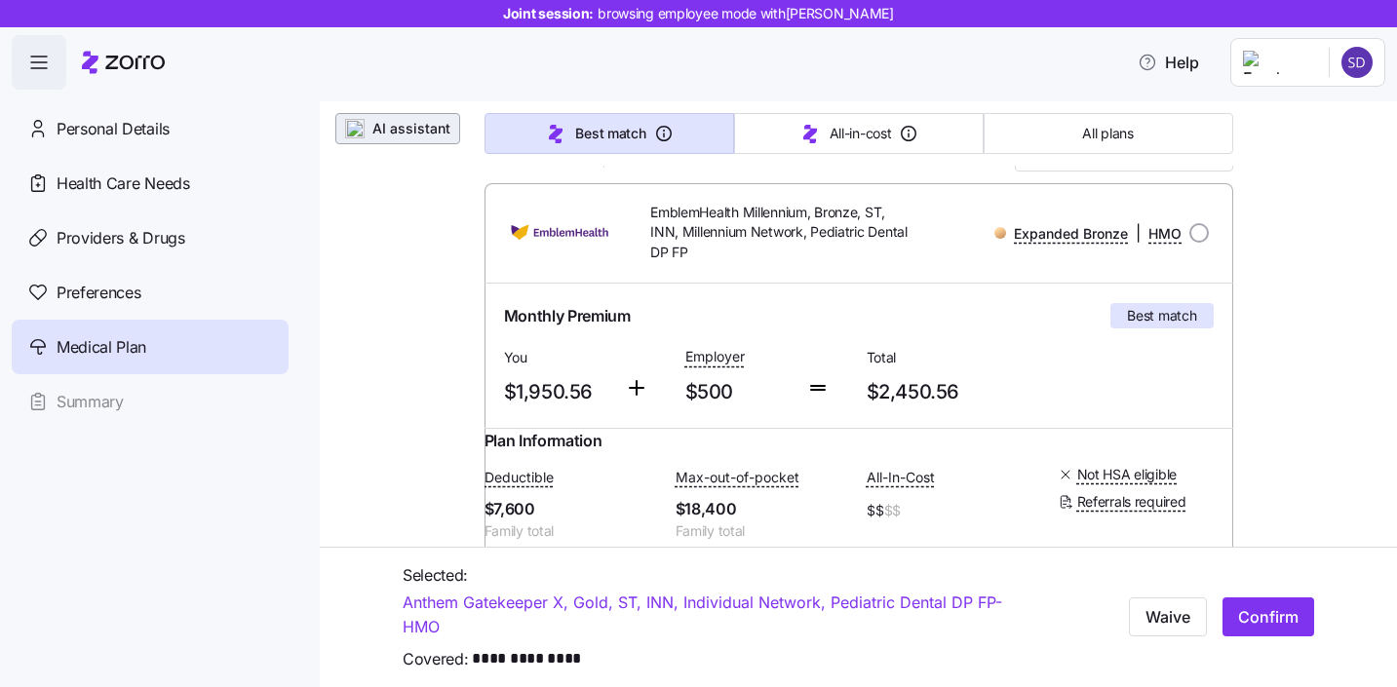
click at [384, 132] on span "AI assistant" at bounding box center [411, 128] width 78 height 19
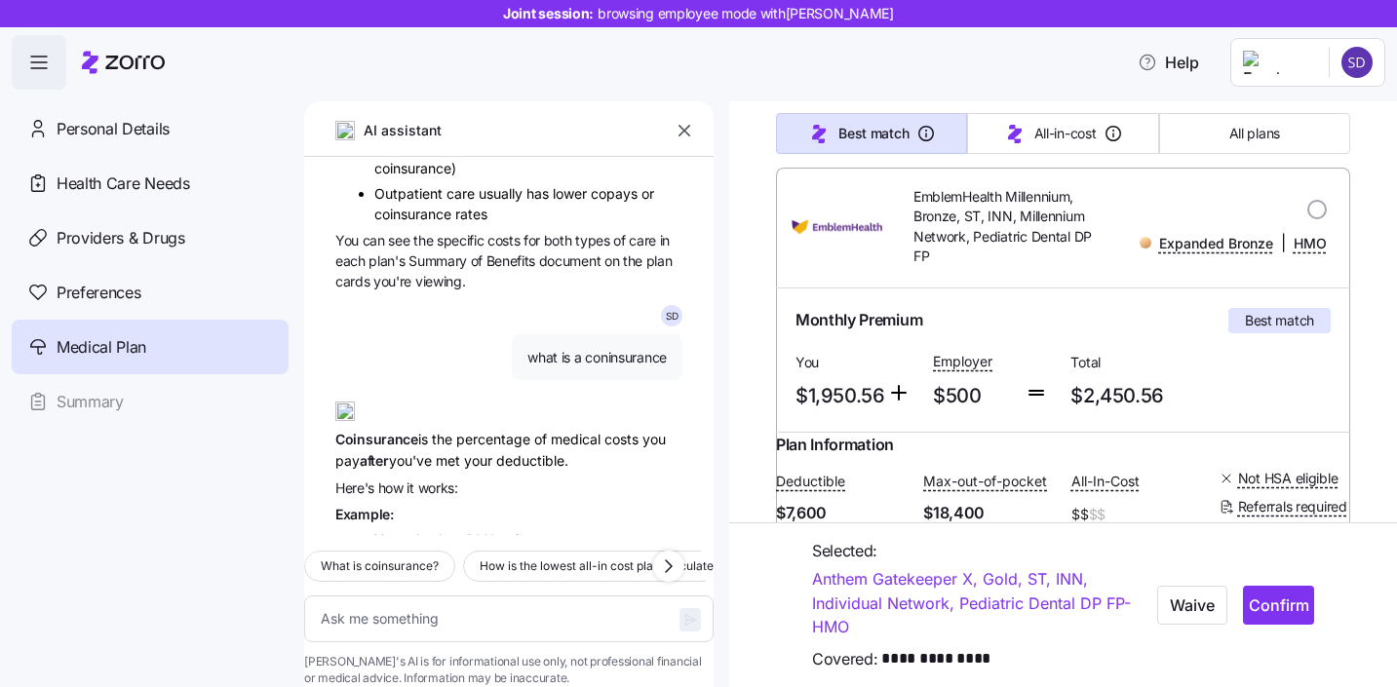
scroll to position [2069, 0]
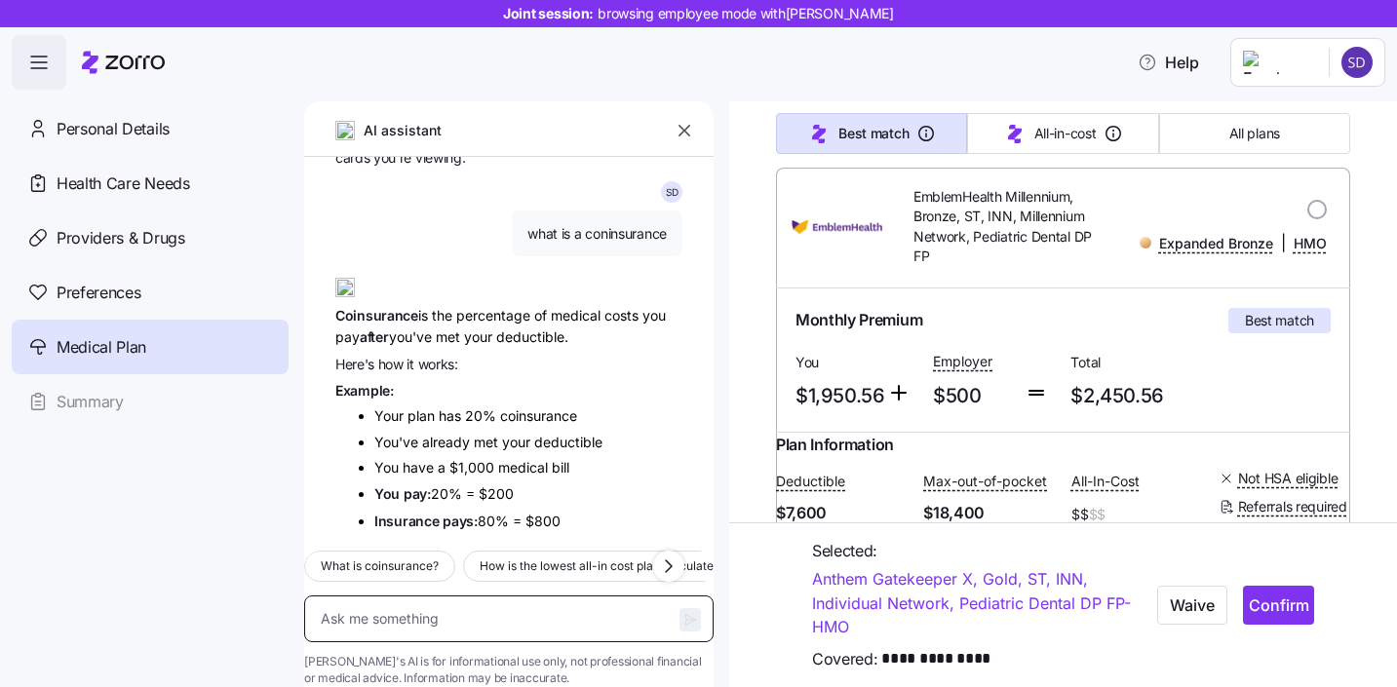
click at [482, 595] on textarea at bounding box center [508, 618] width 409 height 47
click at [683, 131] on icon "button" at bounding box center [684, 131] width 12 height 12
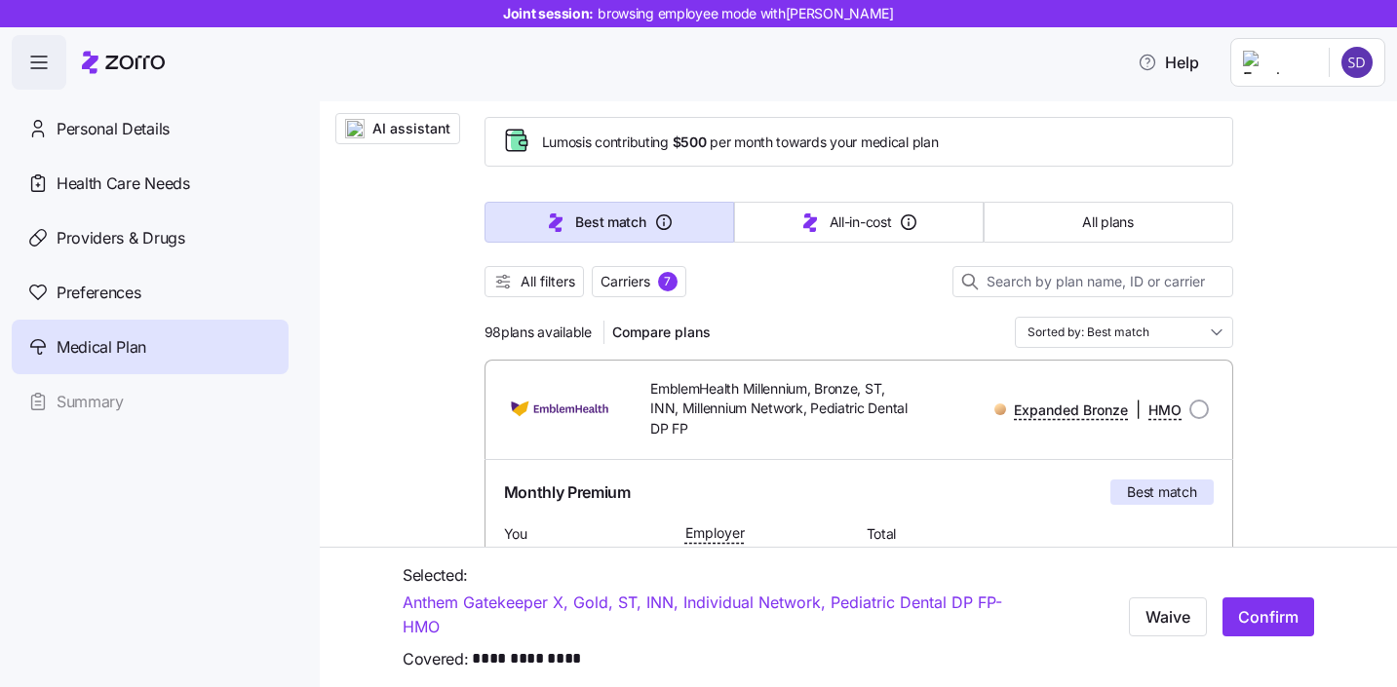
scroll to position [104, 0]
click at [524, 287] on span "All filters" at bounding box center [547, 282] width 55 height 19
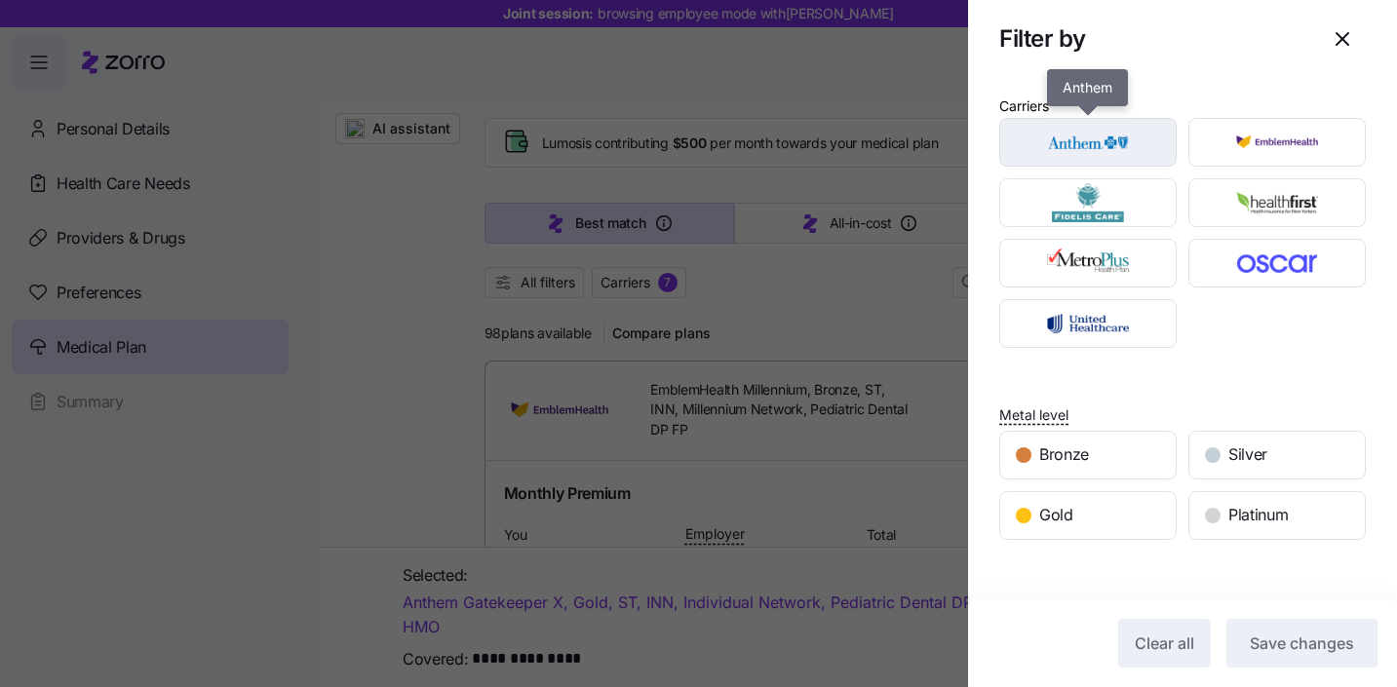
click at [1082, 143] on img "button" at bounding box center [1087, 142] width 143 height 39
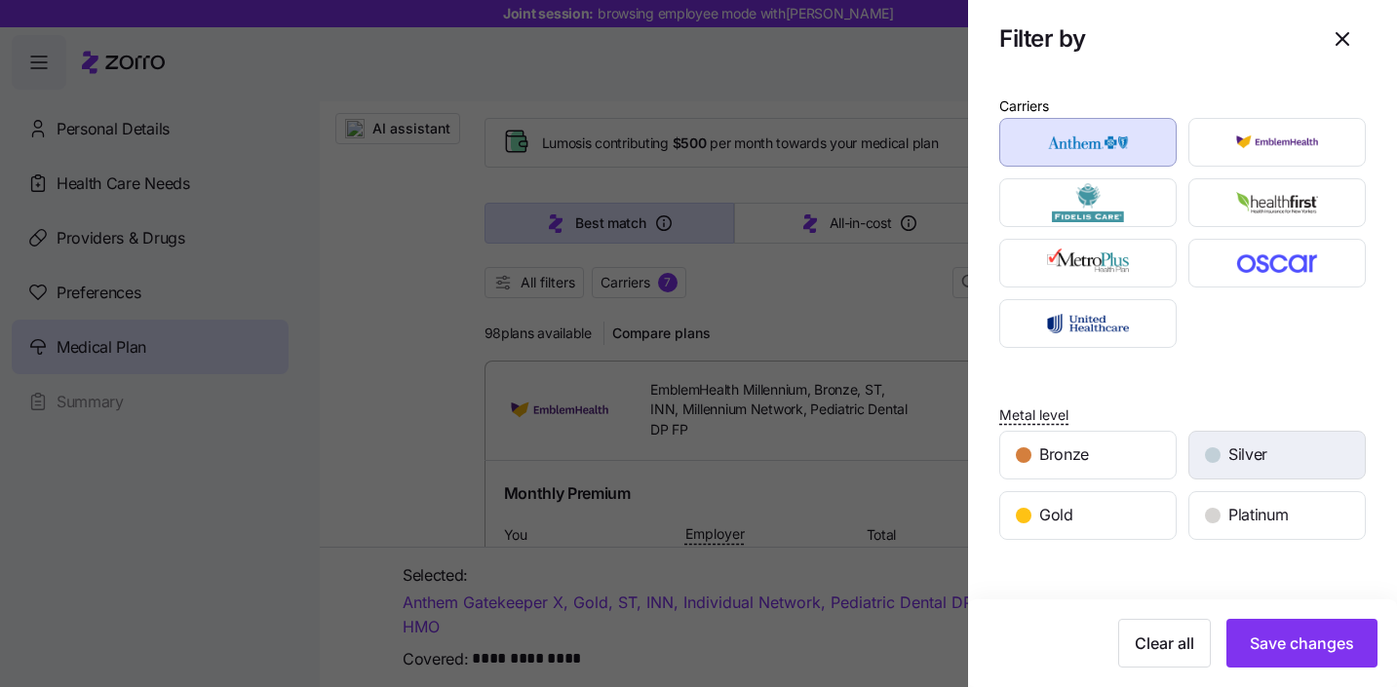
scroll to position [40, 0]
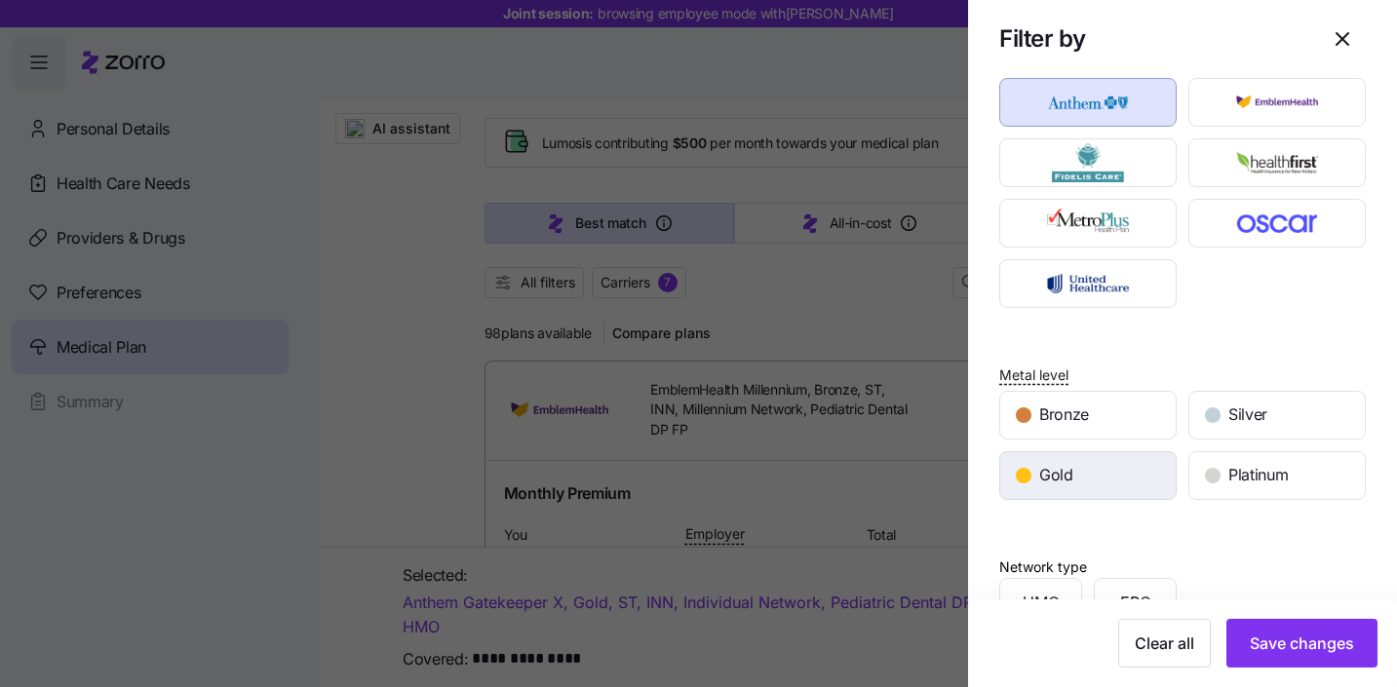
click at [1082, 482] on div "Gold" at bounding box center [1087, 475] width 175 height 47
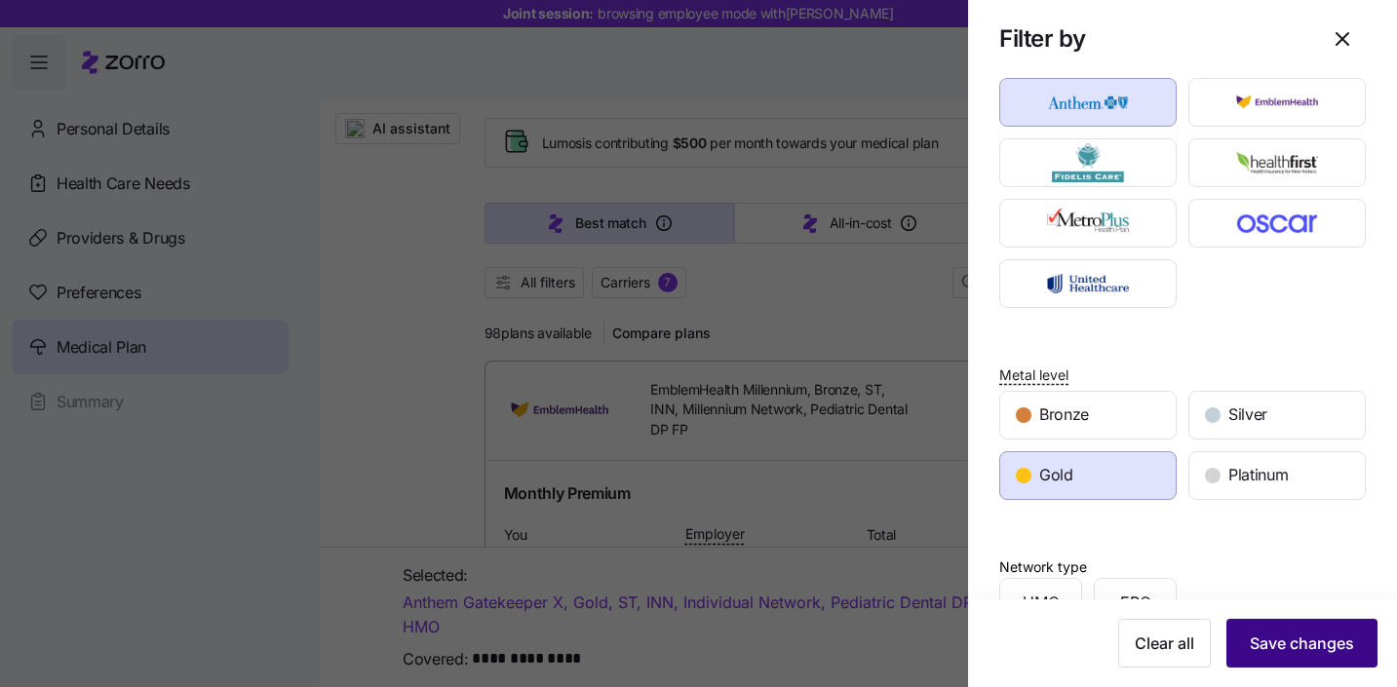
click at [1279, 656] on button "Save changes" at bounding box center [1301, 643] width 151 height 49
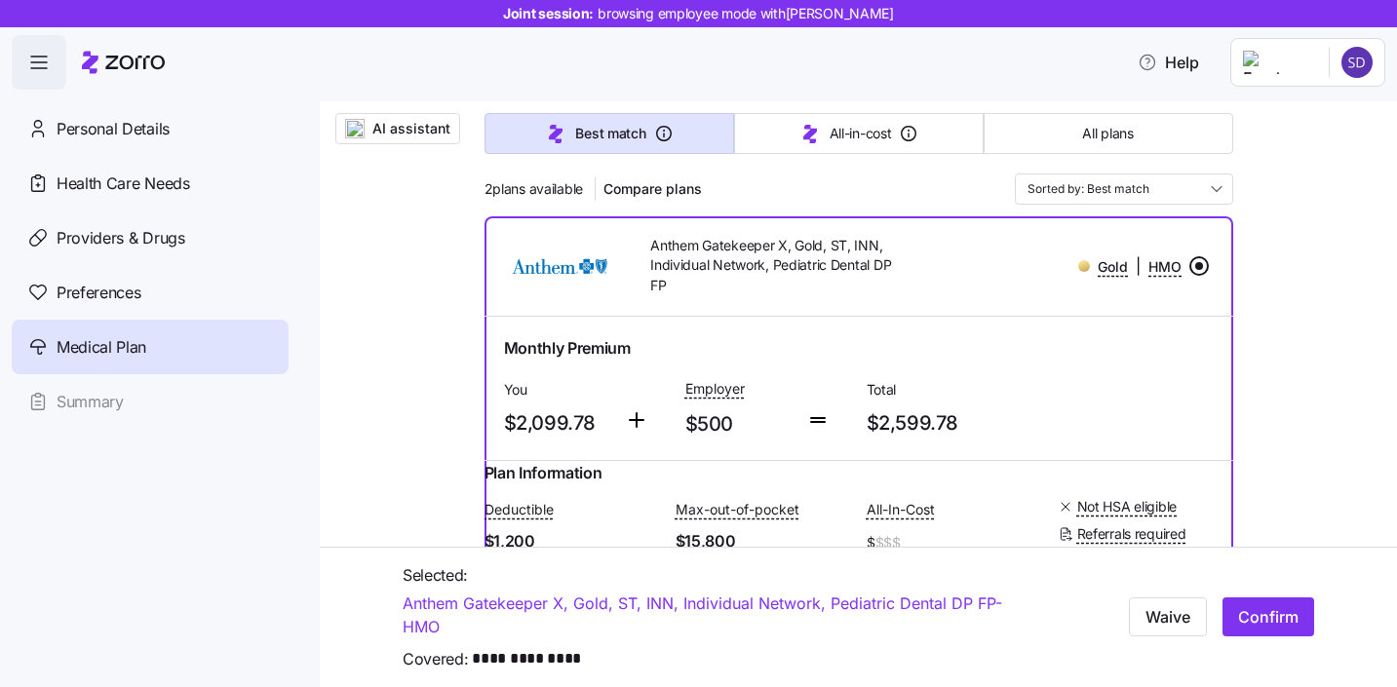
scroll to position [250, 0]
click at [391, 130] on span "AI assistant" at bounding box center [411, 128] width 78 height 19
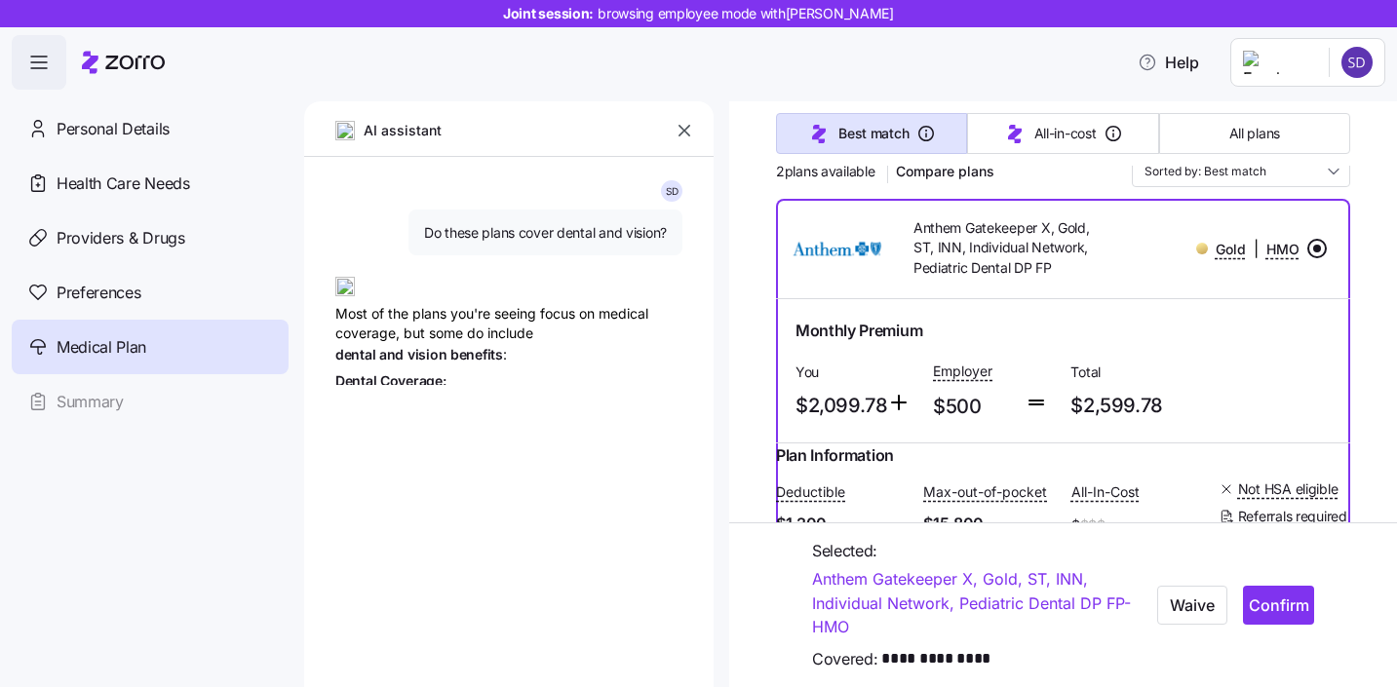
type textarea "x"
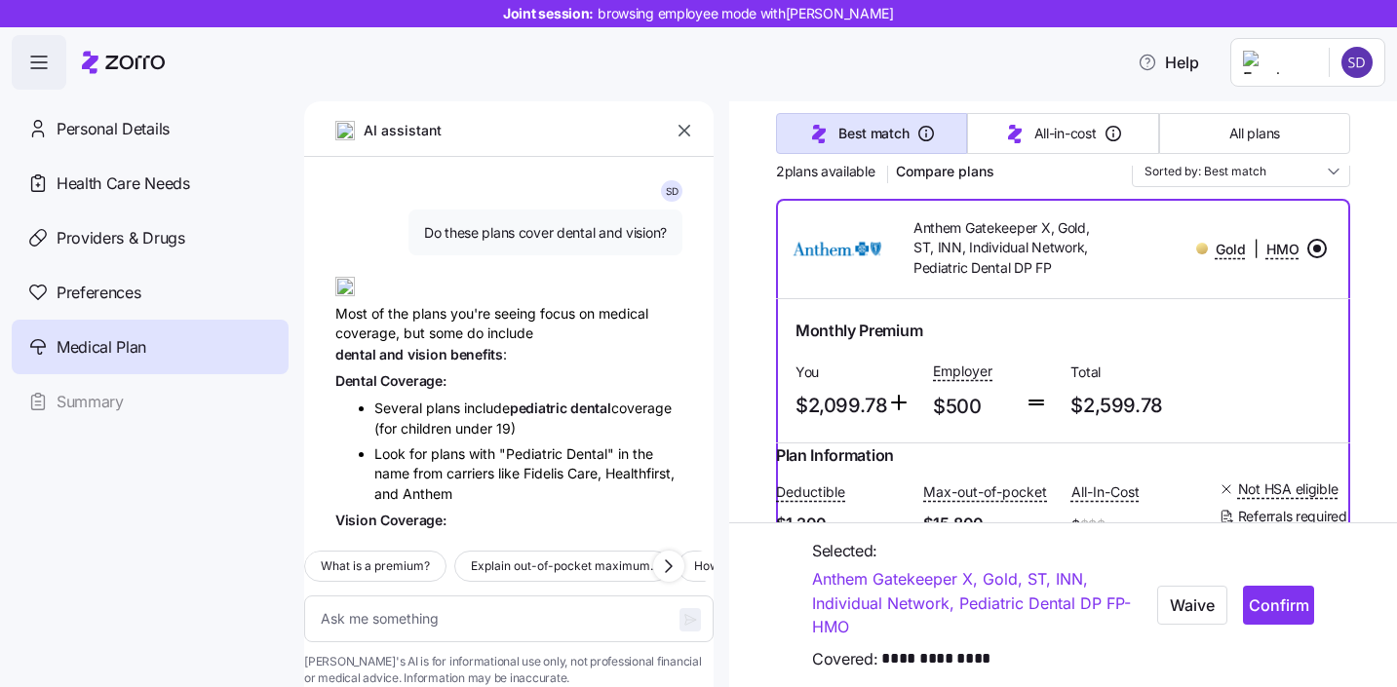
click at [674, 124] on icon "button" at bounding box center [683, 130] width 19 height 19
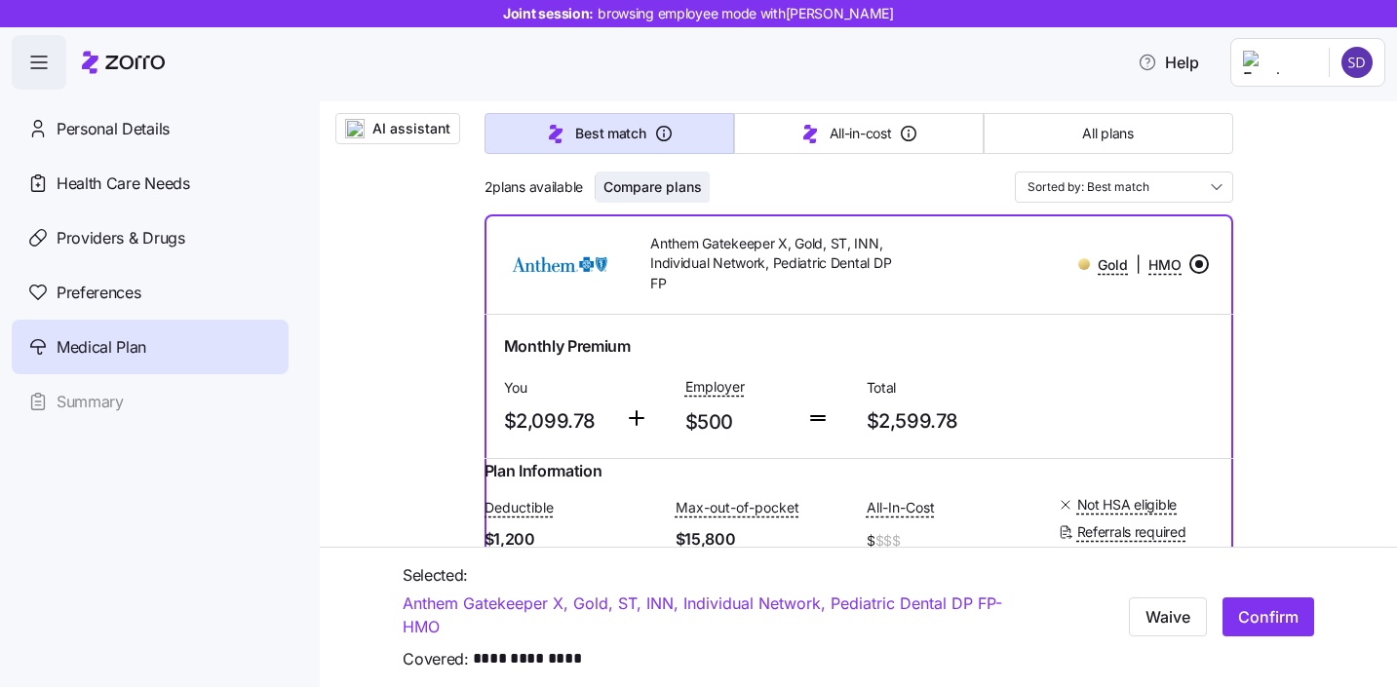
click at [642, 185] on span "Compare plans" at bounding box center [652, 186] width 98 height 19
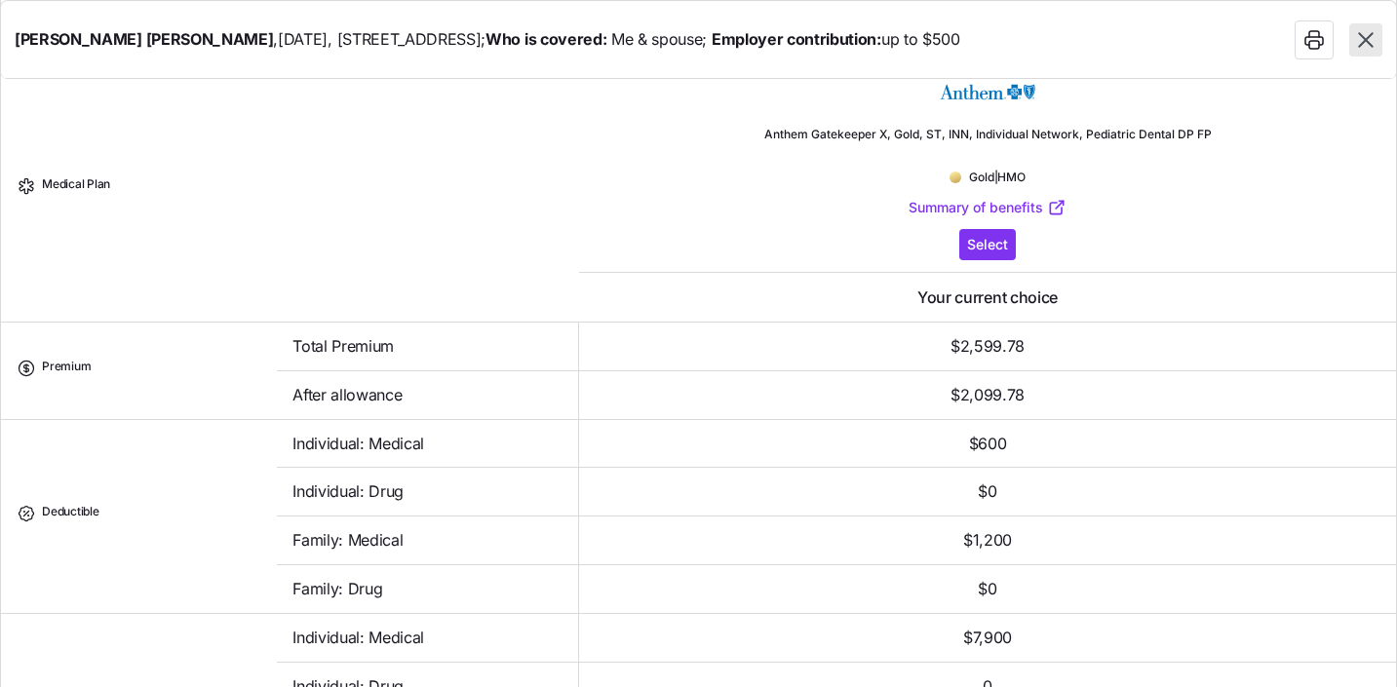
scroll to position [7, 0]
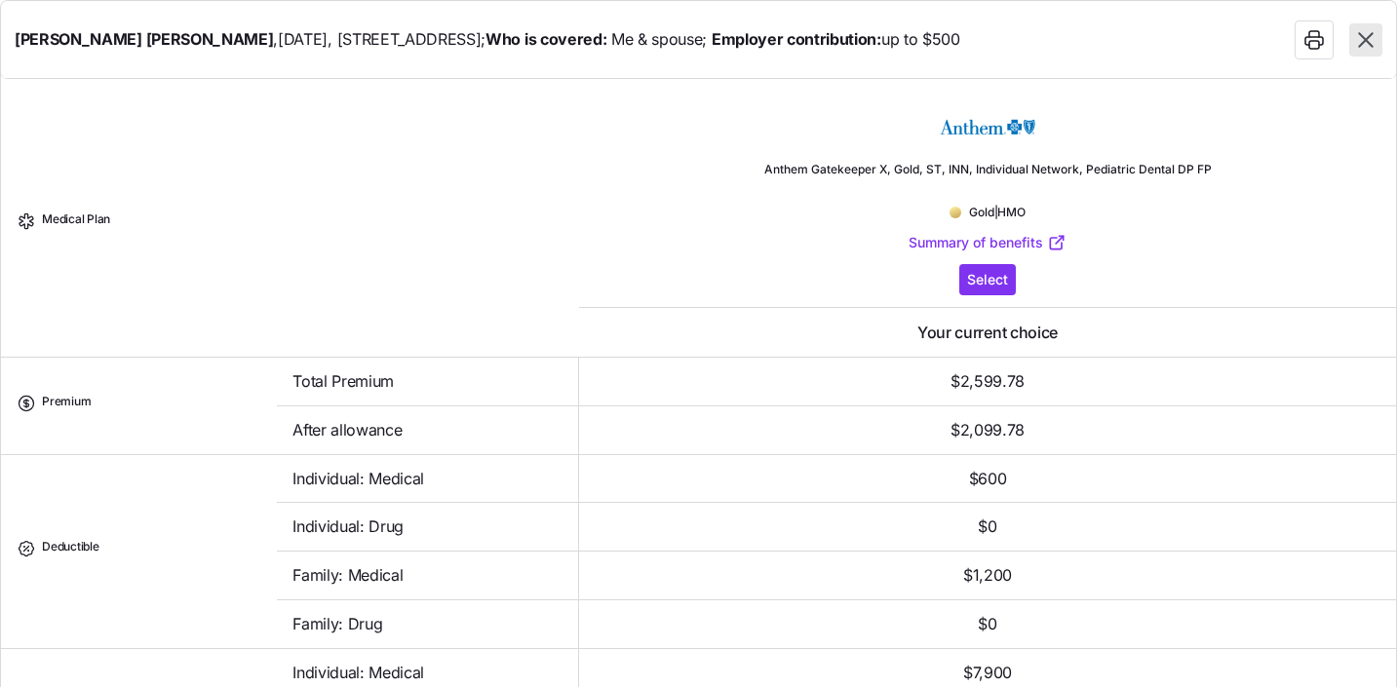
click at [1361, 42] on icon "button" at bounding box center [1365, 39] width 15 height 15
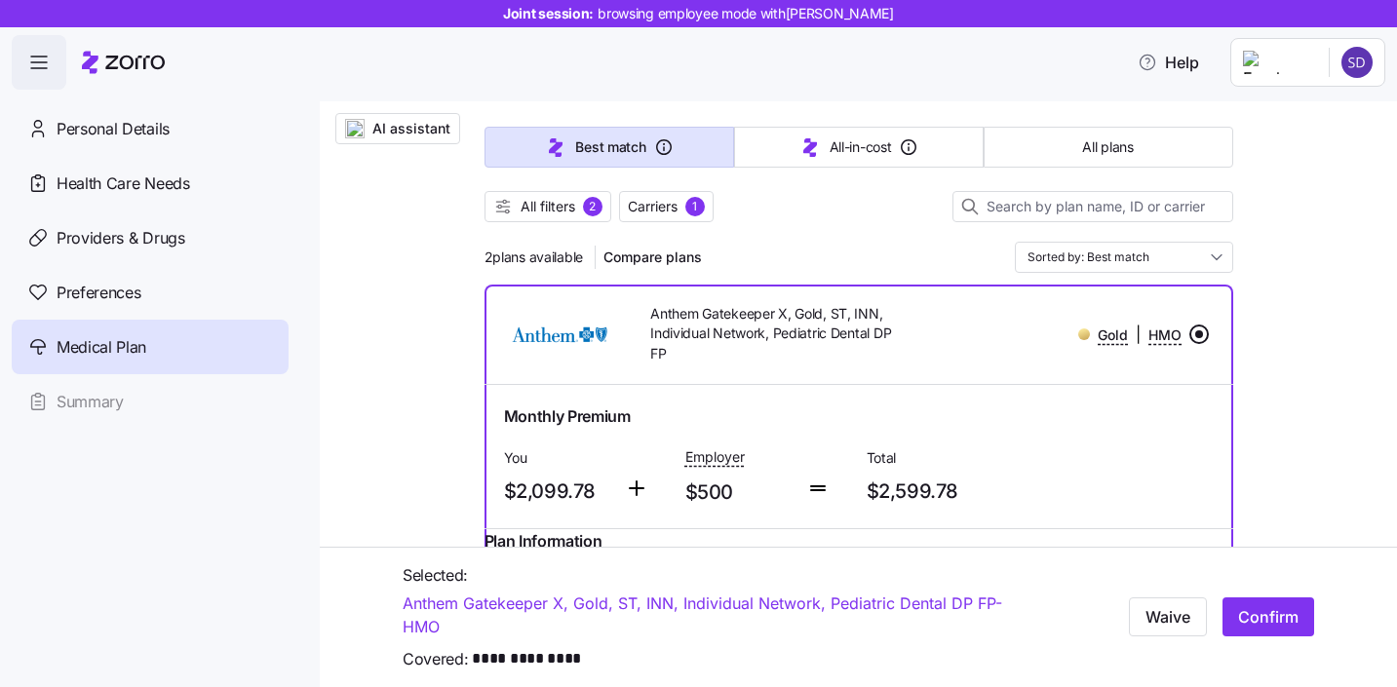
scroll to position [181, 0]
click at [1270, 613] on span "Confirm" at bounding box center [1268, 616] width 60 height 23
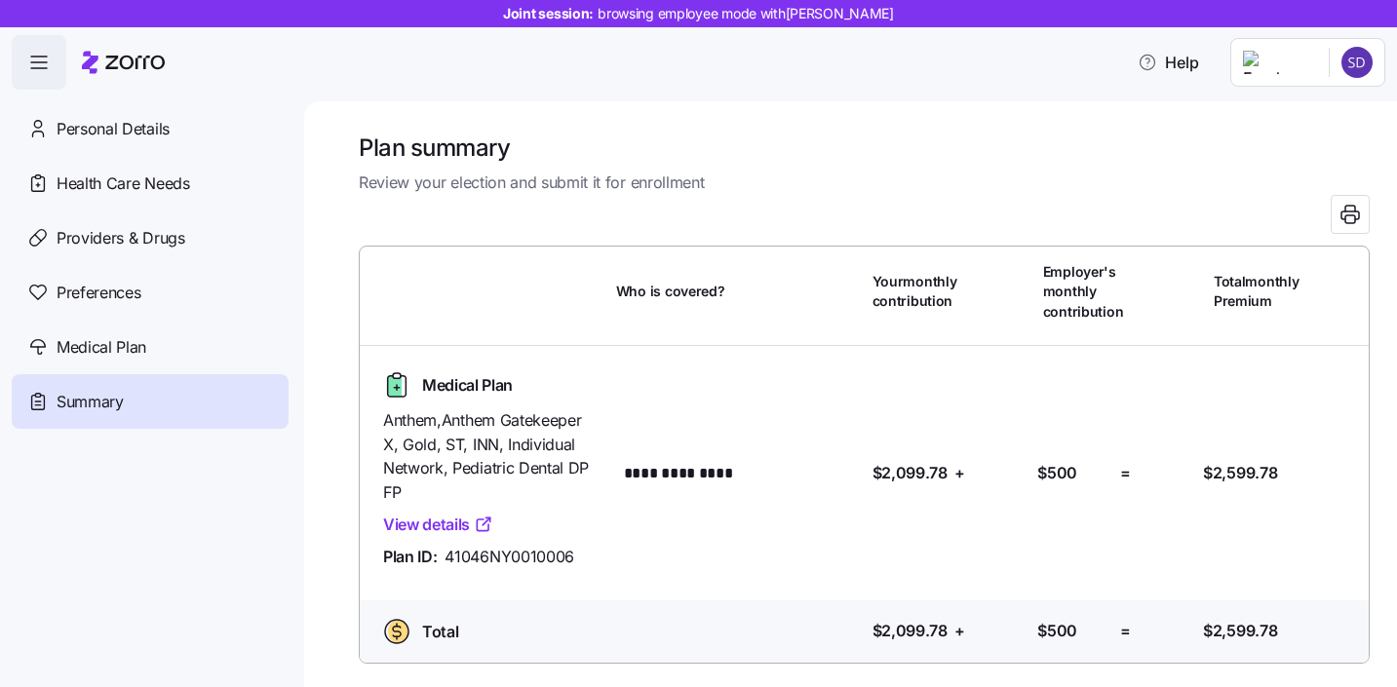
click at [951, 25] on div "Joint session: browsing employee mode with [PERSON_NAME]" at bounding box center [698, 13] width 1397 height 27
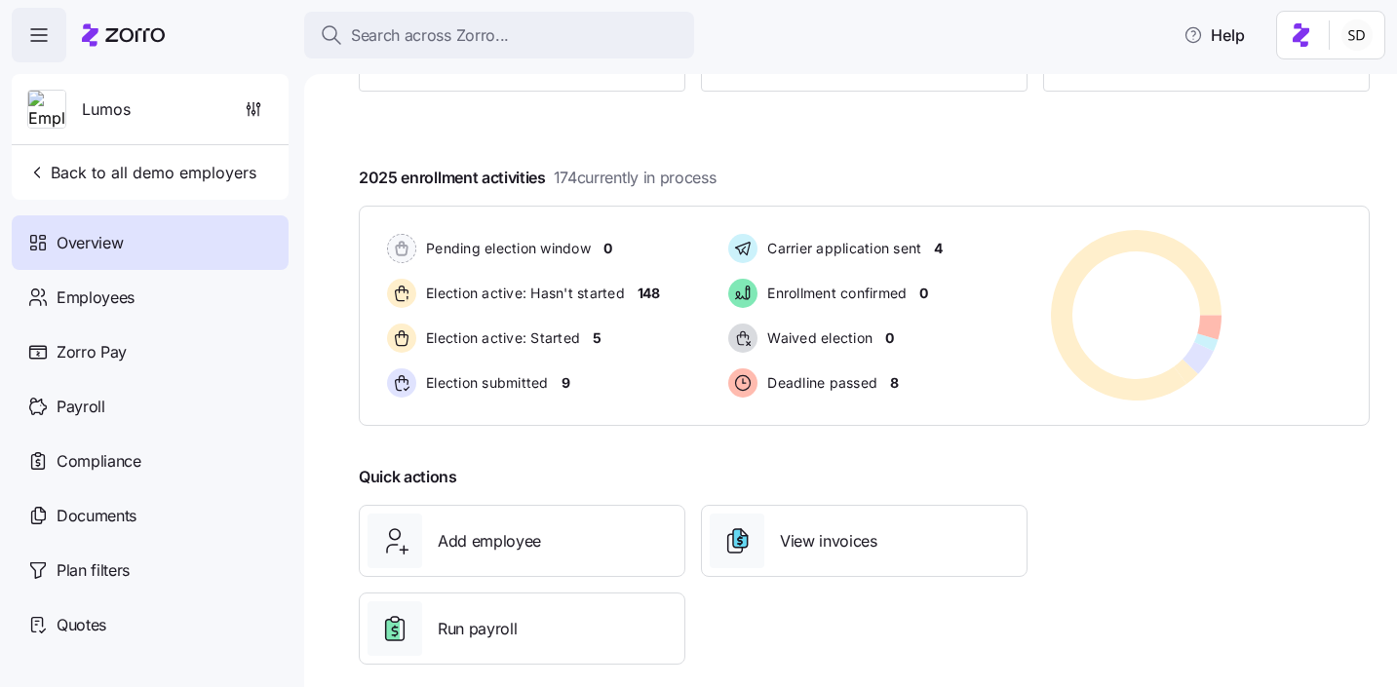
scroll to position [309, 0]
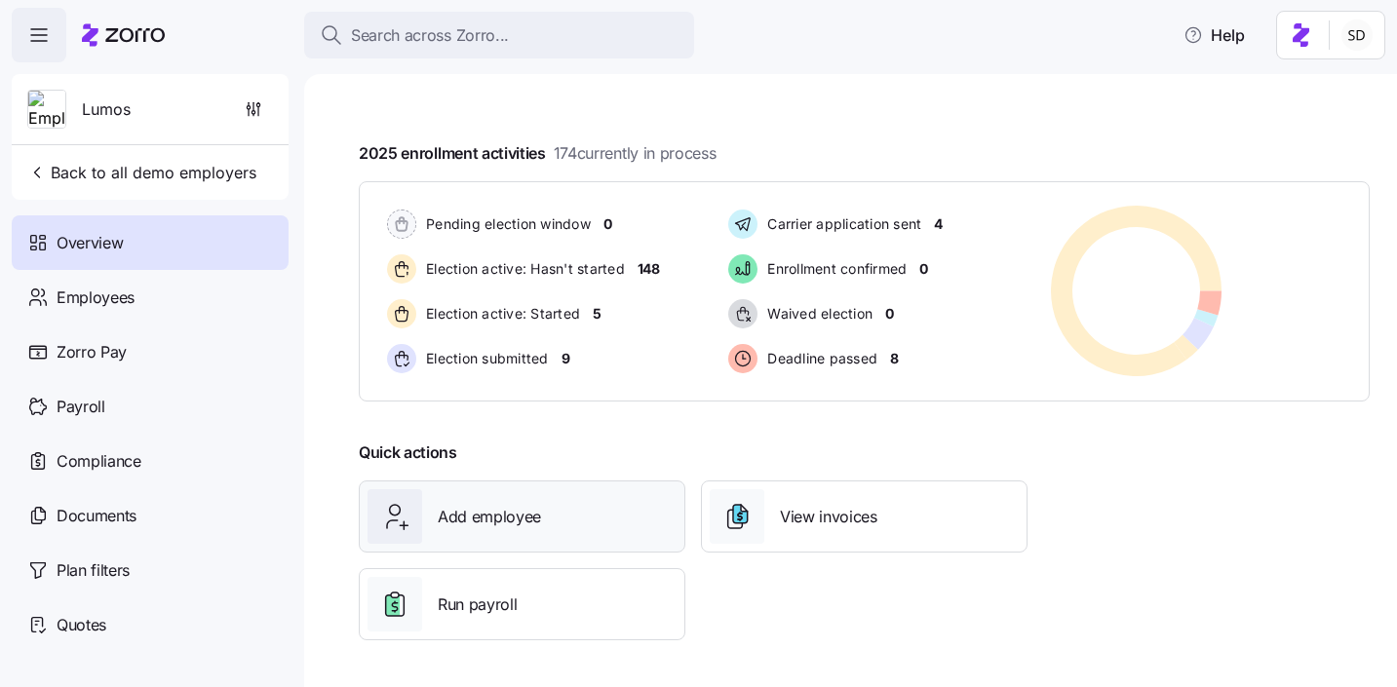
click at [560, 508] on div "Add employee" at bounding box center [521, 516] width 309 height 55
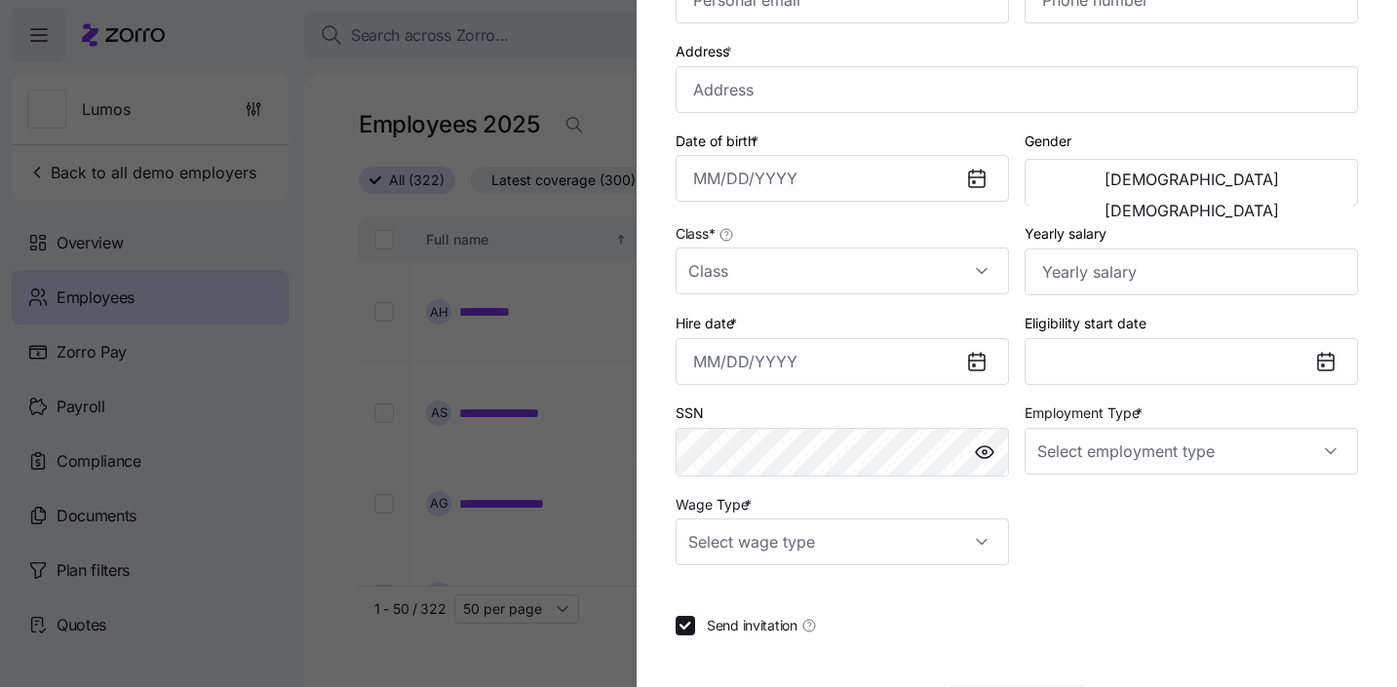
scroll to position [343, 0]
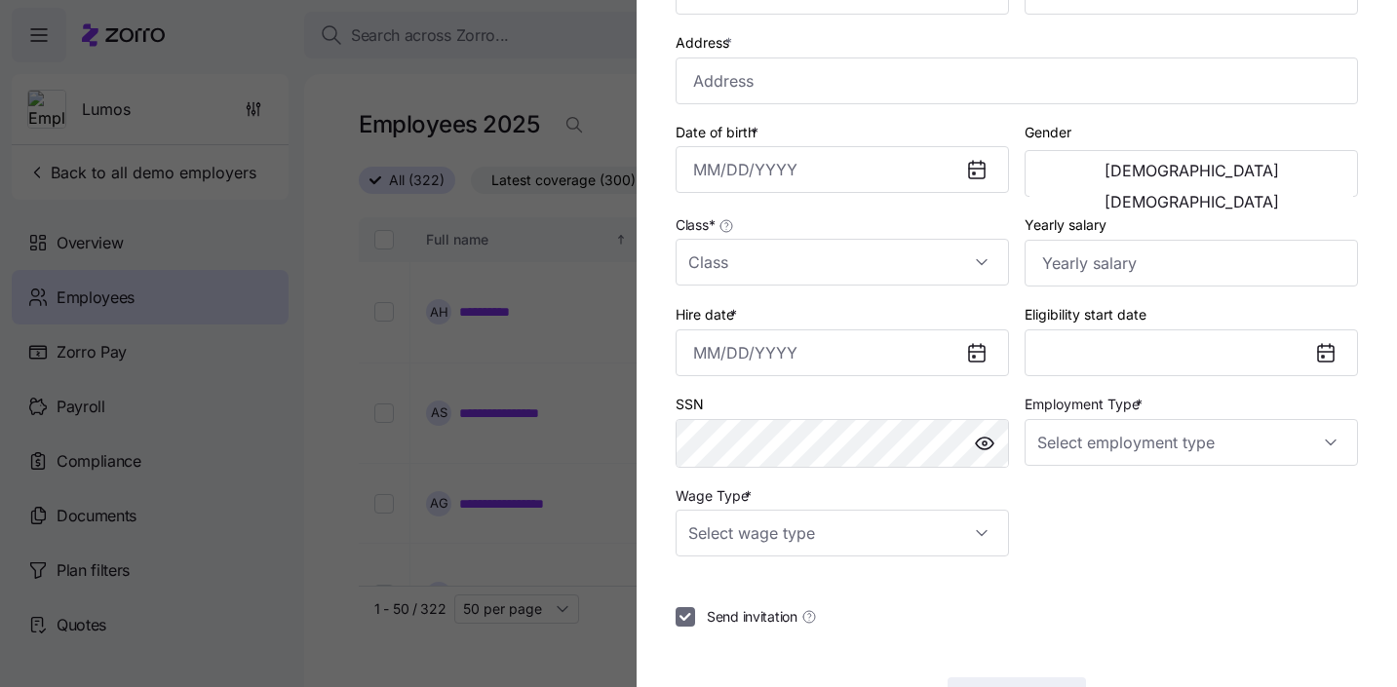
click at [685, 627] on input "Send invitation" at bounding box center [684, 616] width 19 height 19
checkbox input "false"
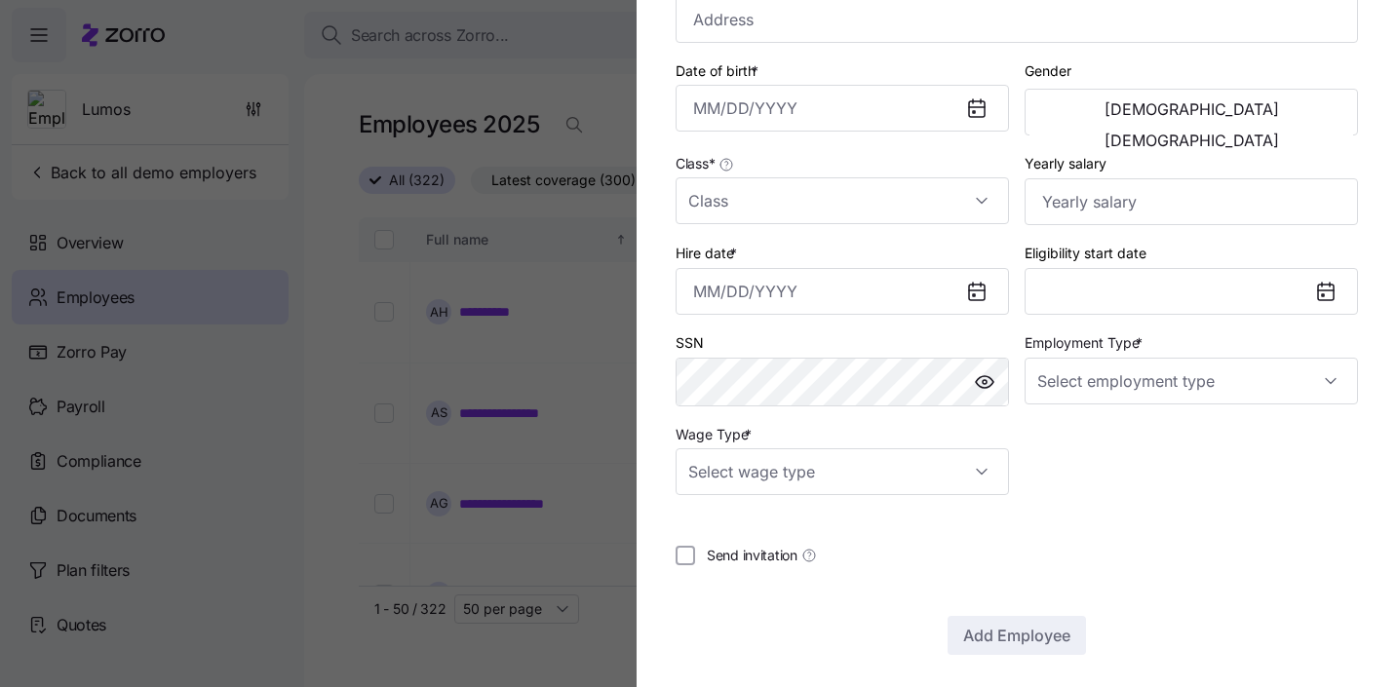
scroll to position [416, 0]
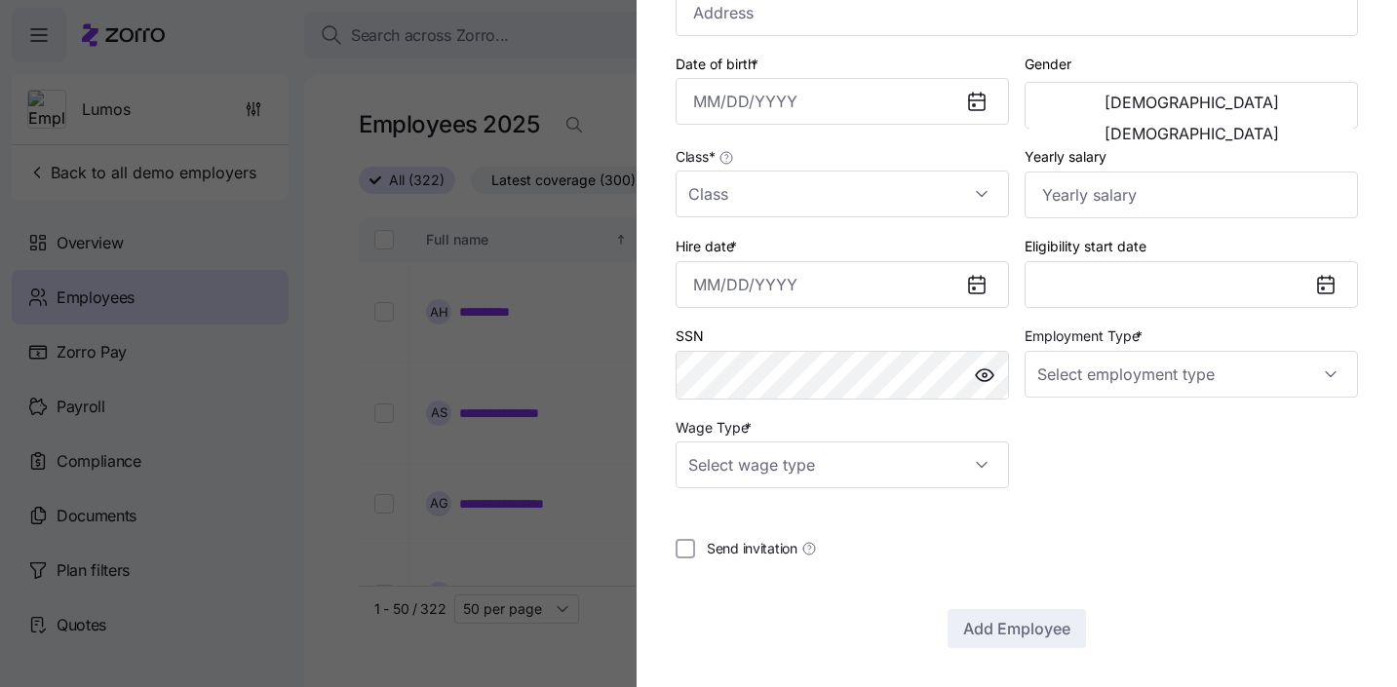
click at [364, 459] on div at bounding box center [698, 343] width 1397 height 687
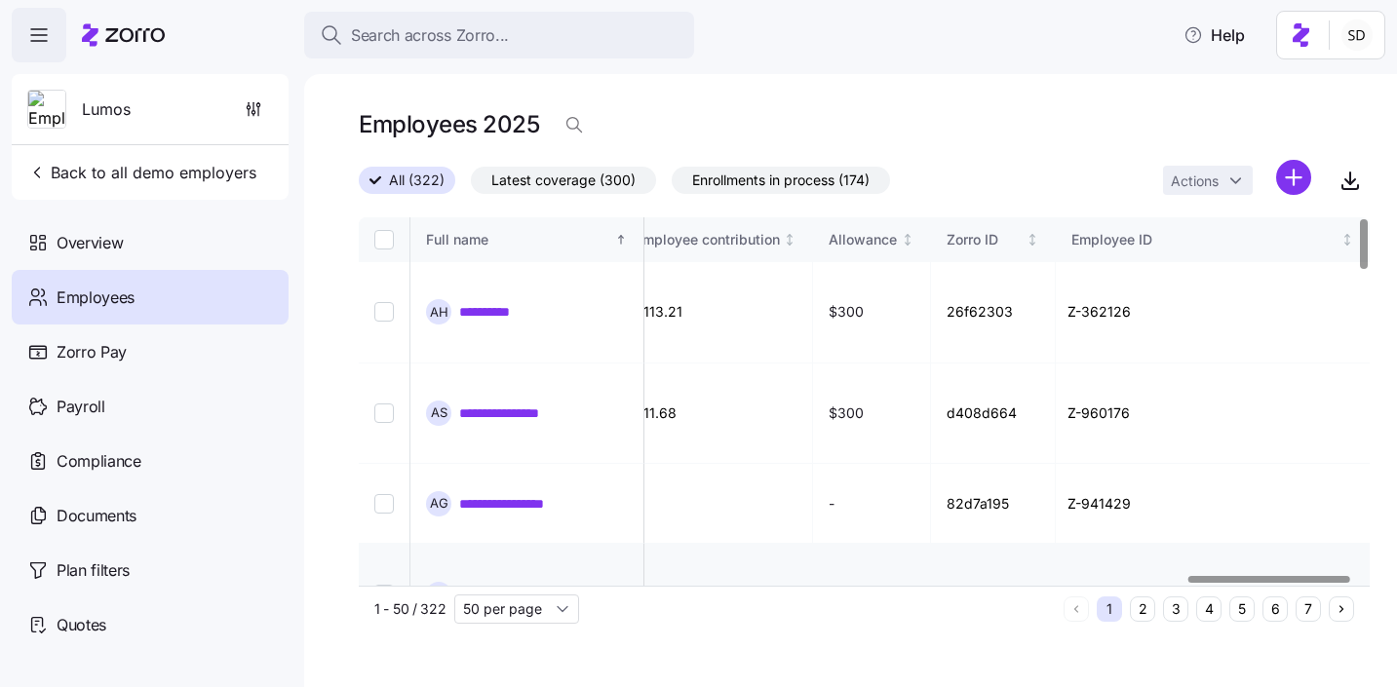
scroll to position [0, 5196]
